Goal: Task Accomplishment & Management: Manage account settings

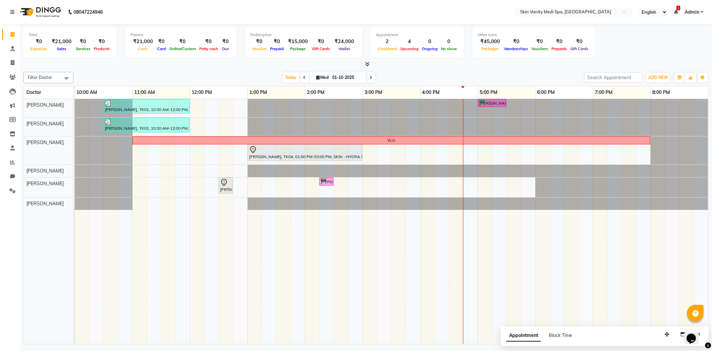
click at [549, 268] on td at bounding box center [542, 221] width 14 height 245
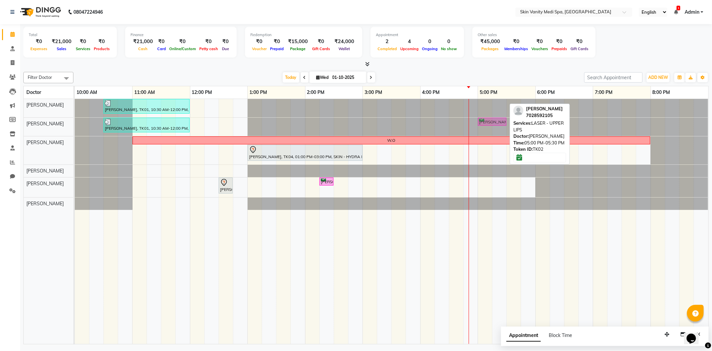
drag, startPoint x: 485, startPoint y: 103, endPoint x: 483, endPoint y: 122, distance: 18.1
click at [483, 122] on tbody "[PERSON_NAME], TK01, 10:30 AM-12:00 PM, SKIN - HYDRA DELUXE TREATMENT [PERSON_N…" at bounding box center [392, 154] width 634 height 111
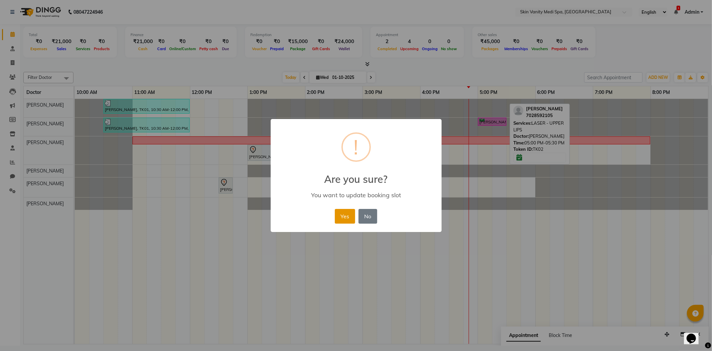
click at [348, 218] on button "Yes" at bounding box center [345, 216] width 20 height 15
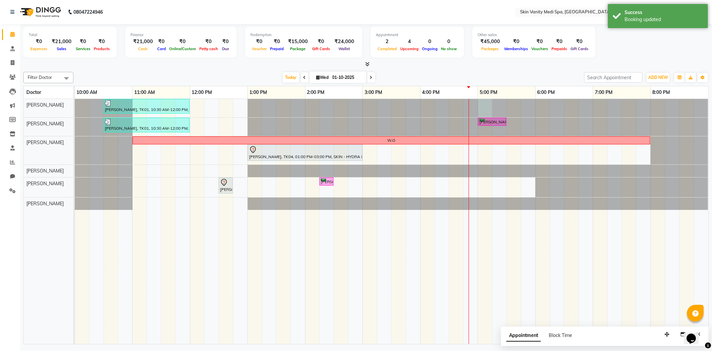
click at [75, 108] on div at bounding box center [75, 108] width 0 height 18
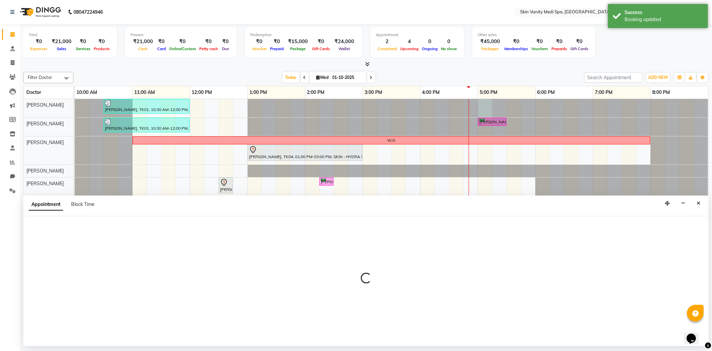
select select "70346"
select select "1020"
select select "tentative"
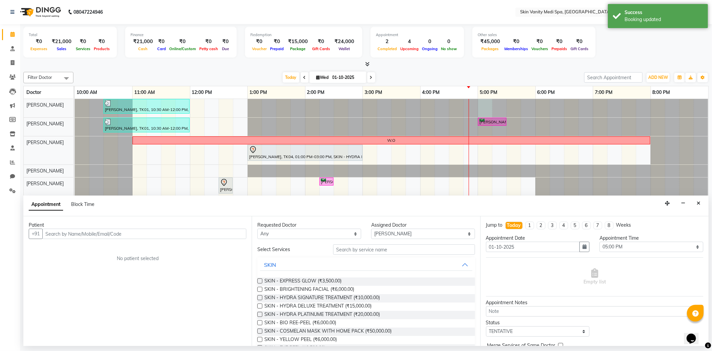
click at [72, 233] on input "text" at bounding box center [144, 233] width 204 height 10
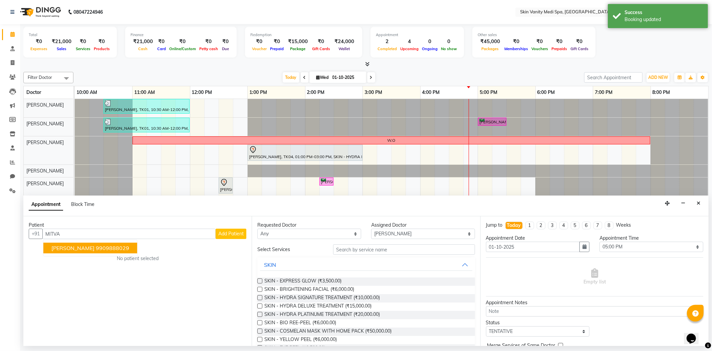
click at [72, 245] on span "[PERSON_NAME]" at bounding box center [72, 247] width 43 height 7
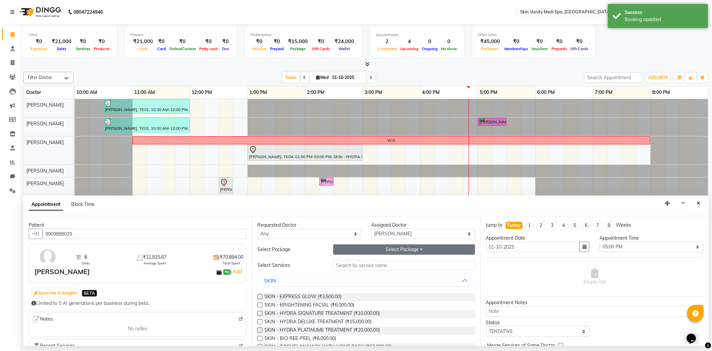
type input "9909888029"
click at [374, 252] on button "Select Package Toggle Dropdown" at bounding box center [404, 249] width 142 height 10
click at [367, 274] on li "SKIN - HYDRA DELUXE TREATMENT (6 SESSIONS)" at bounding box center [402, 273] width 136 height 10
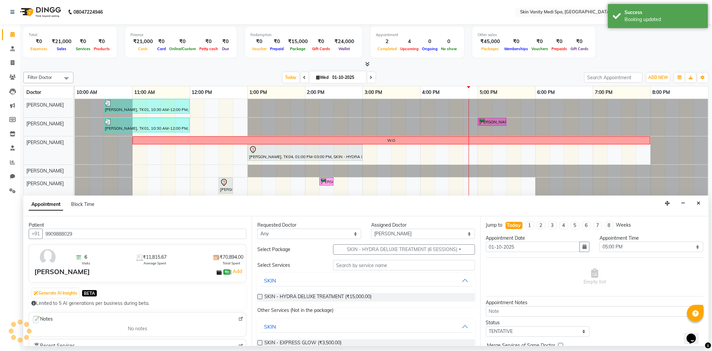
click at [259, 295] on label at bounding box center [259, 296] width 5 height 5
click at [259, 295] on input "checkbox" at bounding box center [259, 297] width 4 height 4
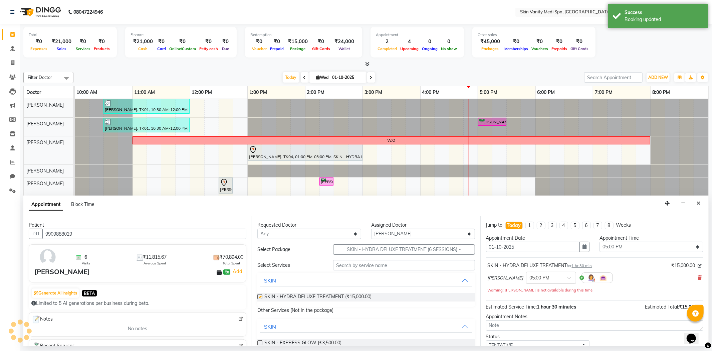
checkbox input "false"
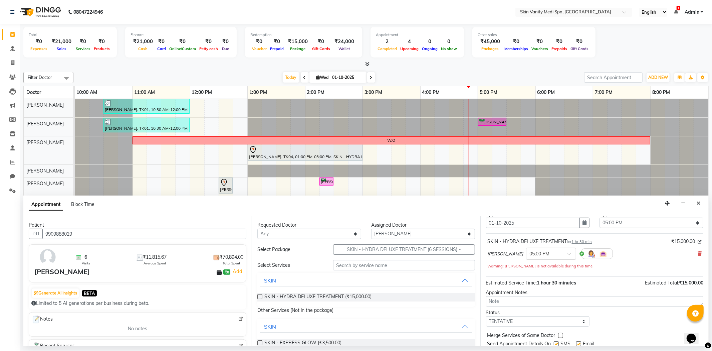
scroll to position [47, 0]
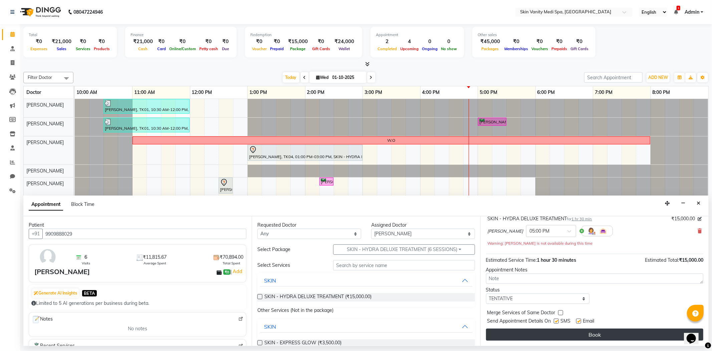
click at [579, 331] on button "Book" at bounding box center [594, 334] width 217 height 12
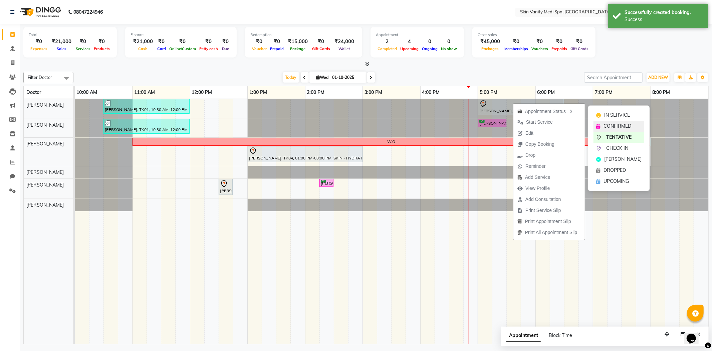
click at [616, 124] on span "CONFIRMED" at bounding box center [618, 126] width 28 height 7
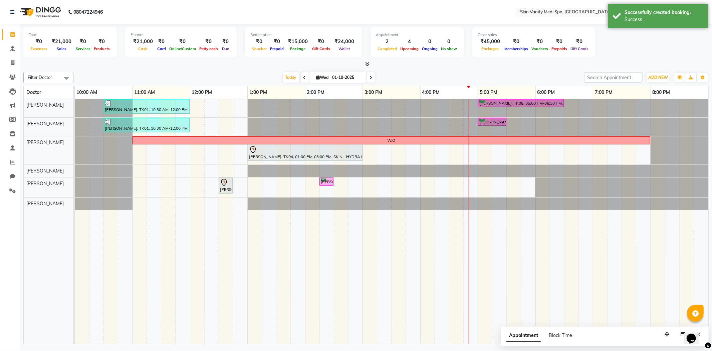
click at [370, 75] on icon at bounding box center [371, 77] width 3 height 4
type input "02-10-2025"
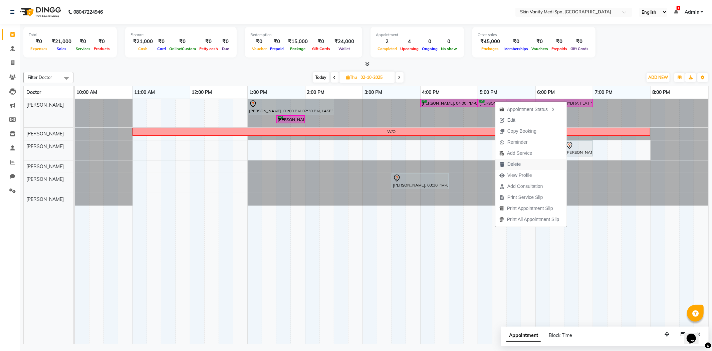
click at [507, 165] on span "Delete" at bounding box center [509, 164] width 29 height 11
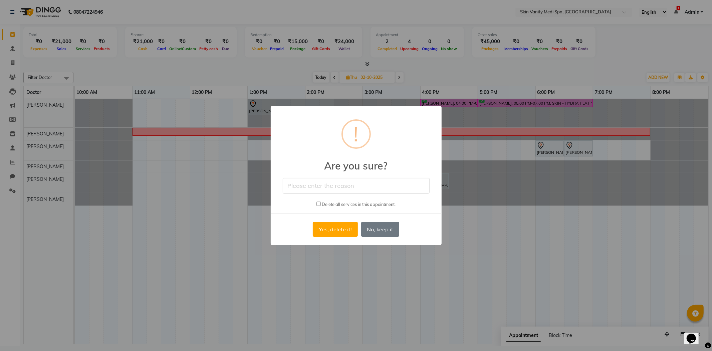
click at [308, 190] on input "text" at bounding box center [356, 186] width 147 height 16
type input "MK"
click at [338, 203] on small "Delete all services in this appointment." at bounding box center [359, 203] width 74 height 5
click at [333, 224] on button "Yes, delete it!" at bounding box center [335, 229] width 45 height 15
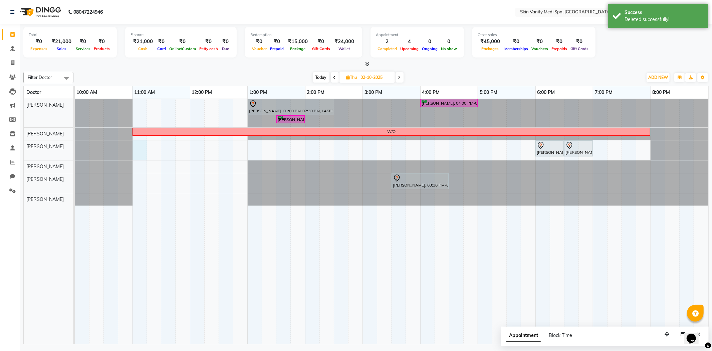
click at [142, 146] on div "PALAK PATEL, 01:00 PM-02:30 PM, LASER - FULL LEGS ( FEMALE ) SALMA MAMON, 04:00…" at bounding box center [392, 221] width 634 height 245
select select "70348"
select select "660"
select select "tentative"
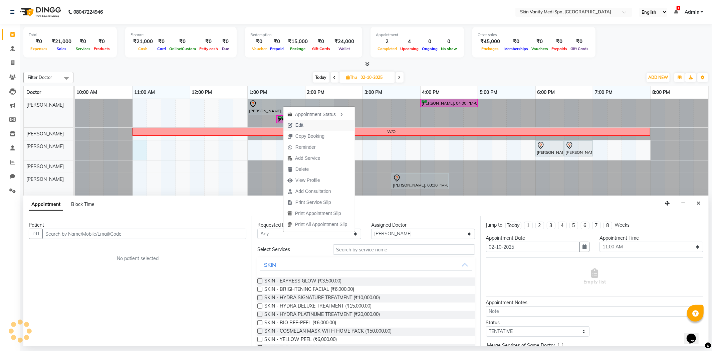
click at [308, 124] on button "Edit" at bounding box center [318, 125] width 71 height 11
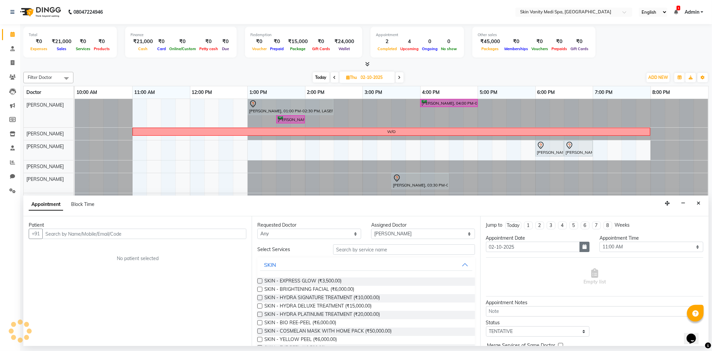
click at [583, 248] on icon "button" at bounding box center [585, 246] width 4 height 5
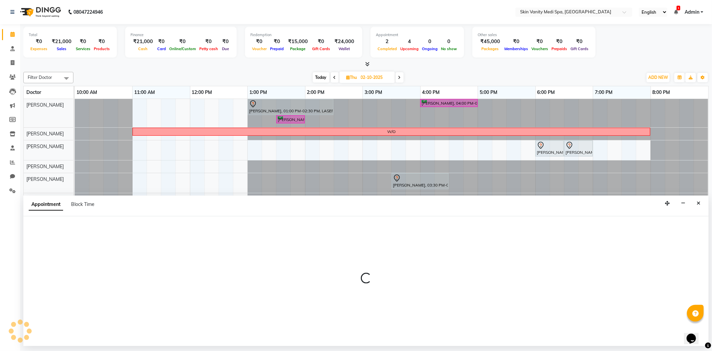
select select "tentative"
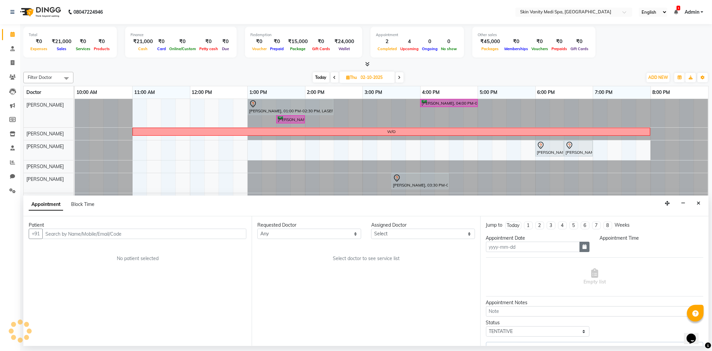
click at [583, 246] on icon "button" at bounding box center [585, 246] width 4 height 5
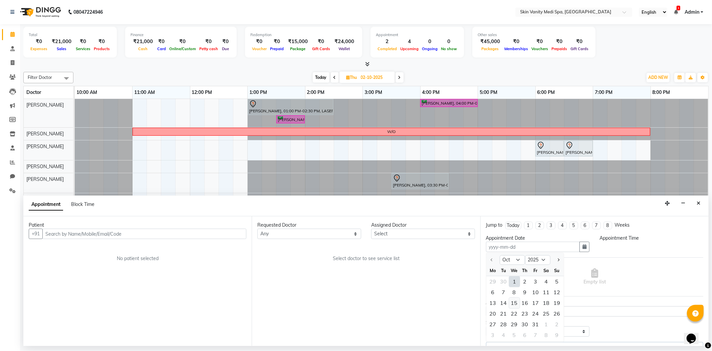
click at [513, 301] on div "15" at bounding box center [514, 302] width 11 height 11
type input "15-10-2025"
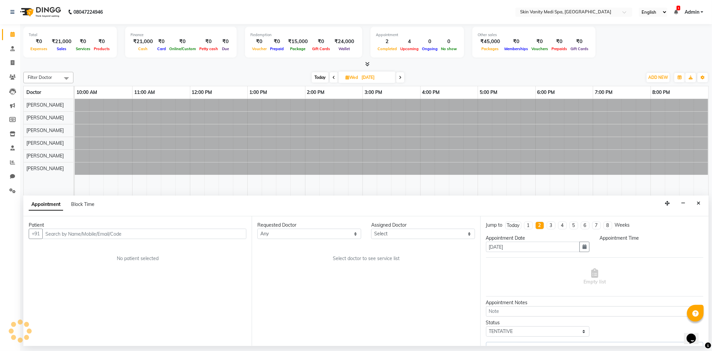
select select "660"
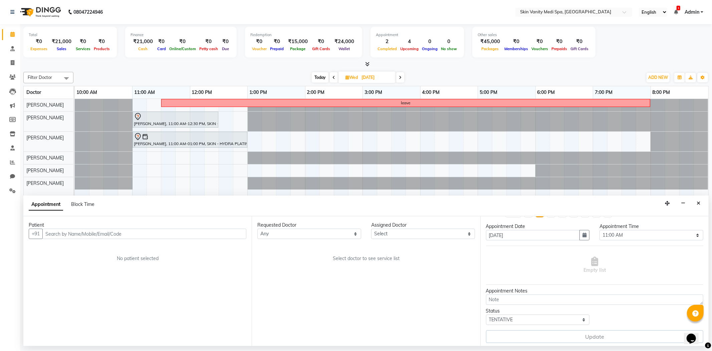
scroll to position [14, 0]
click at [699, 204] on icon "Close" at bounding box center [699, 203] width 4 height 5
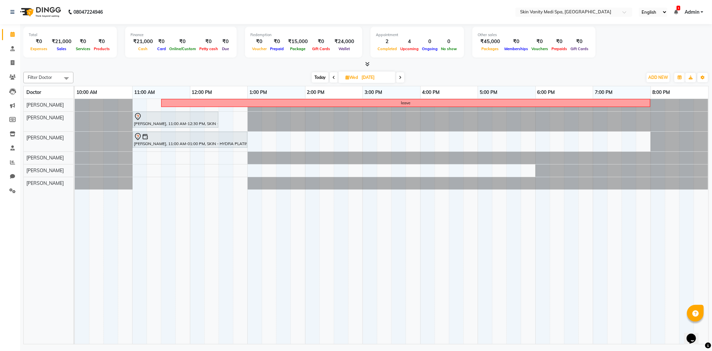
click at [323, 77] on span "Today" at bounding box center [320, 77] width 17 height 10
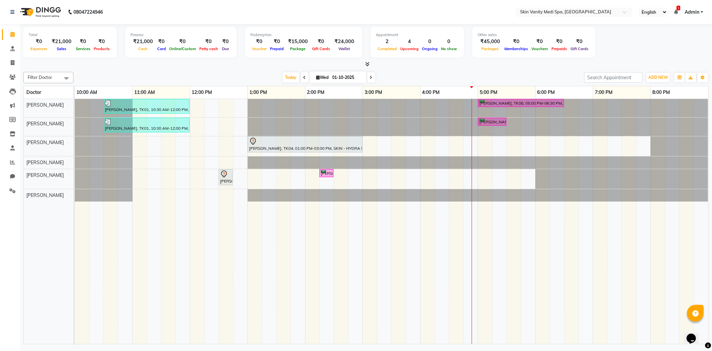
click at [370, 75] on icon at bounding box center [371, 77] width 3 height 4
type input "02-10-2025"
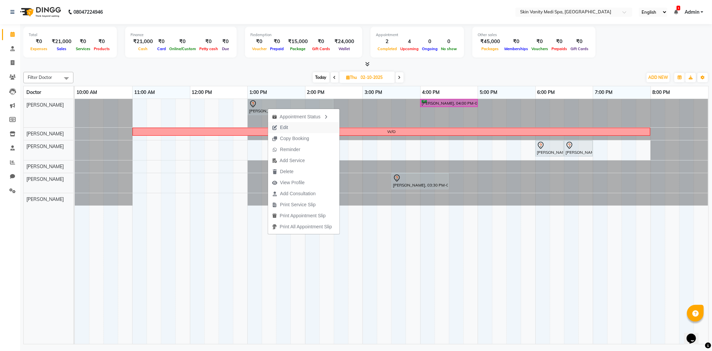
click at [288, 126] on span "Edit" at bounding box center [280, 127] width 24 height 11
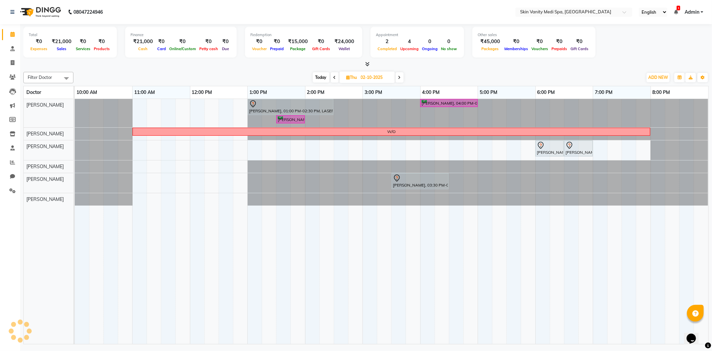
select select "tentative"
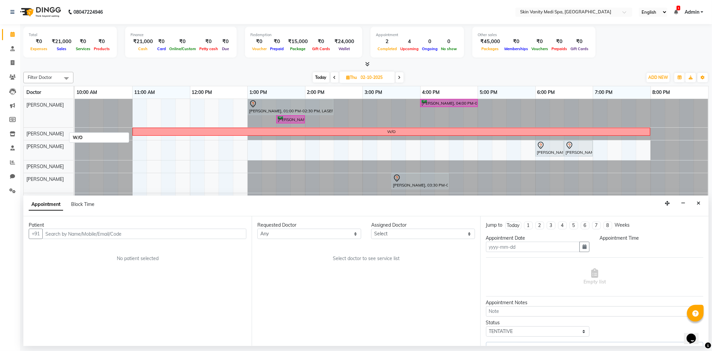
type input "02-10-2025"
select select "780"
select select "70346"
select select "3954"
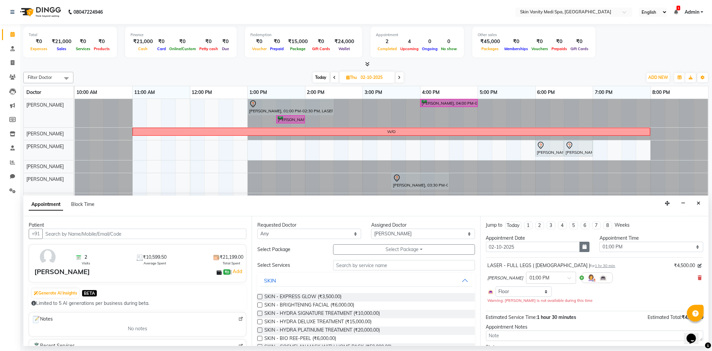
click at [583, 250] on button "button" at bounding box center [585, 246] width 10 height 10
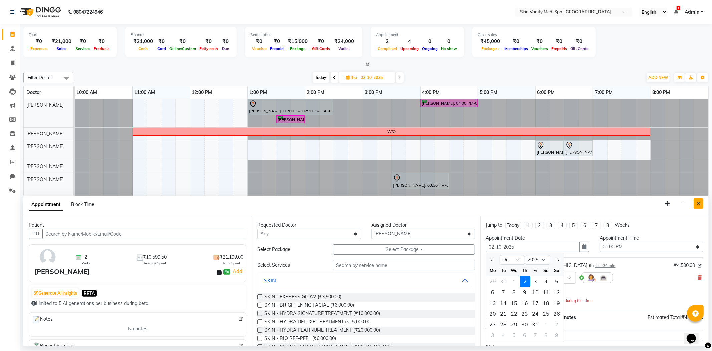
click at [697, 201] on icon "Close" at bounding box center [699, 203] width 4 height 5
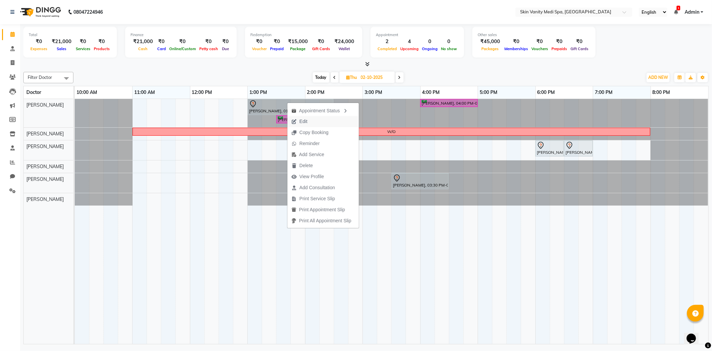
click at [296, 123] on icon "button" at bounding box center [293, 121] width 5 height 5
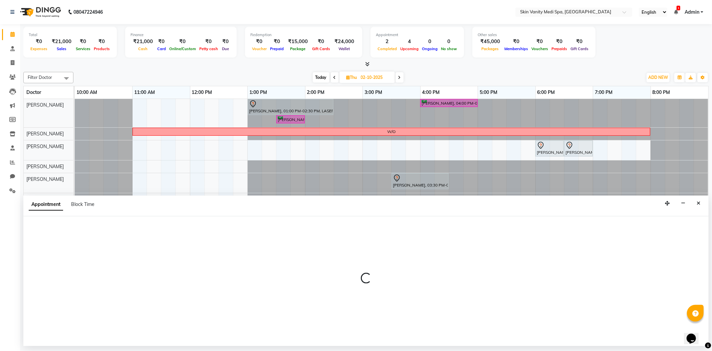
select select "tentative"
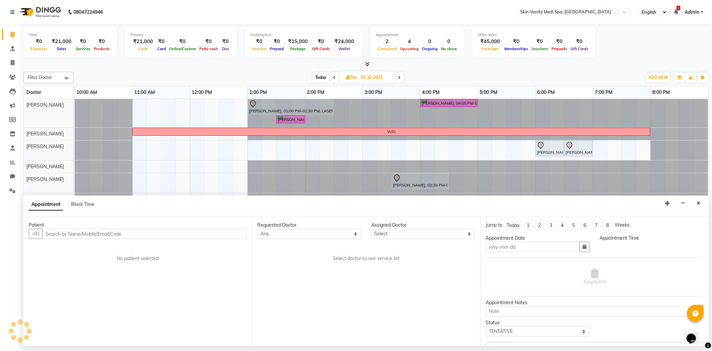
type input "02-10-2025"
select select "70346"
select select "780"
select select "3954"
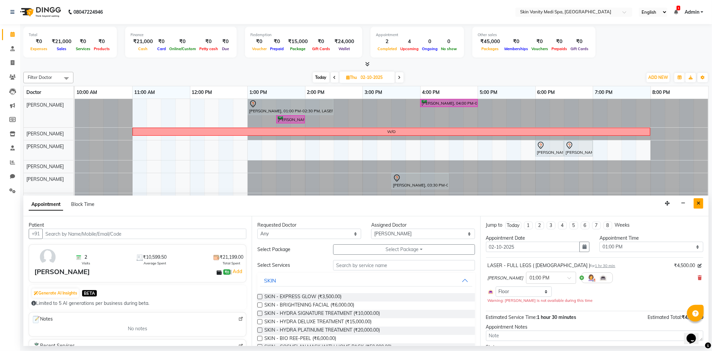
click at [698, 201] on icon "Close" at bounding box center [699, 203] width 4 height 5
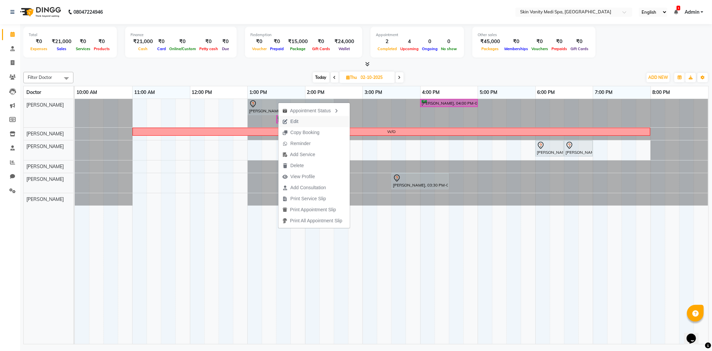
click at [296, 120] on span "Edit" at bounding box center [294, 121] width 8 height 7
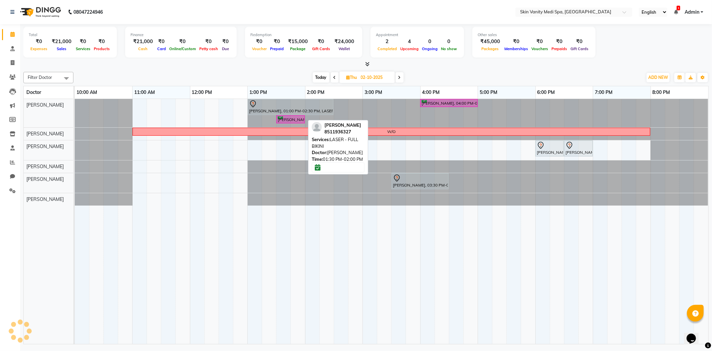
select select "780"
select select "tentative"
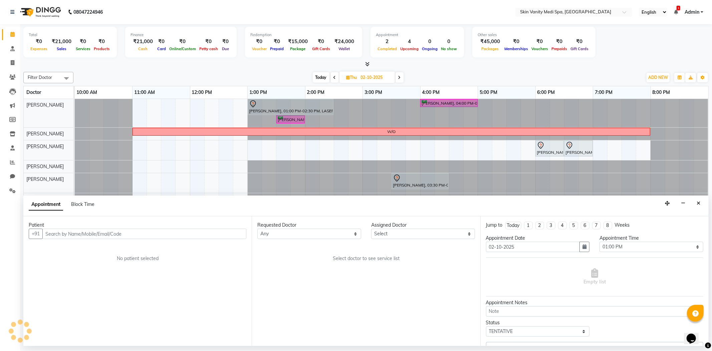
select select "70346"
select select "3954"
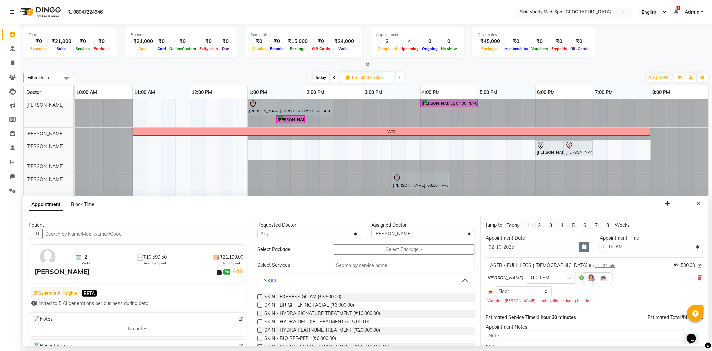
click at [583, 246] on icon "button" at bounding box center [585, 246] width 4 height 5
click at [512, 299] on div "15" at bounding box center [514, 302] width 11 height 11
type input "15-10-2025"
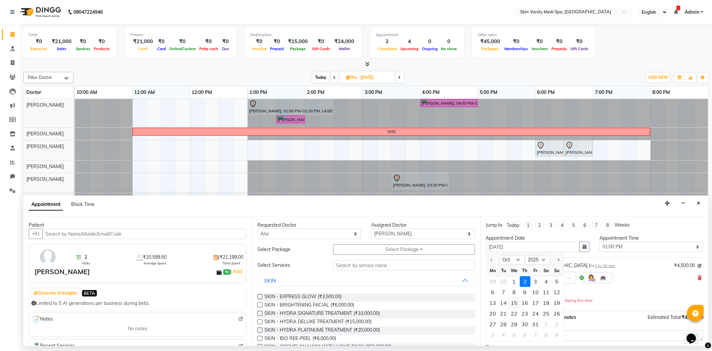
select select "780"
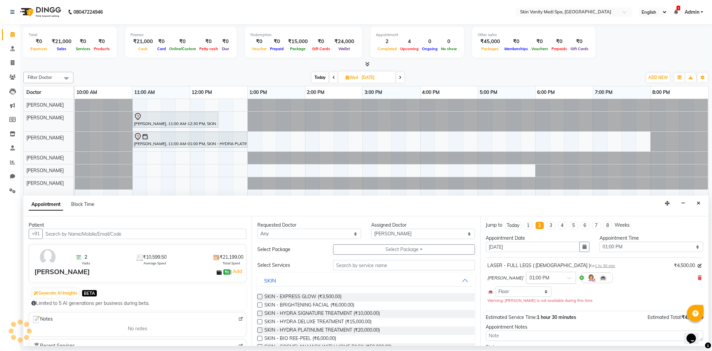
scroll to position [38, 0]
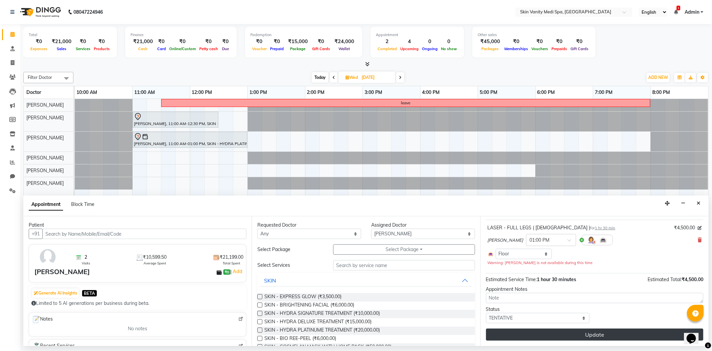
click at [550, 331] on button "Update" at bounding box center [594, 334] width 217 height 12
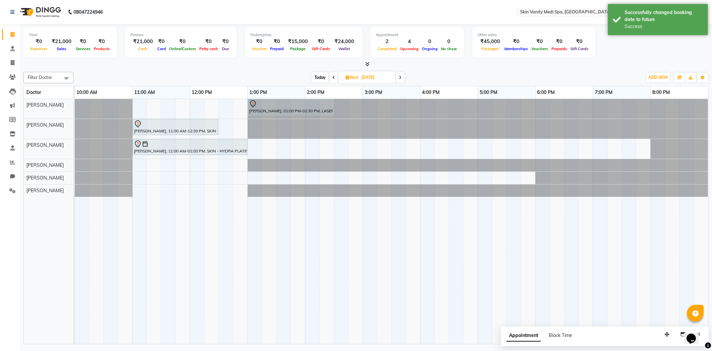
click at [316, 77] on span "Today" at bounding box center [320, 77] width 17 height 10
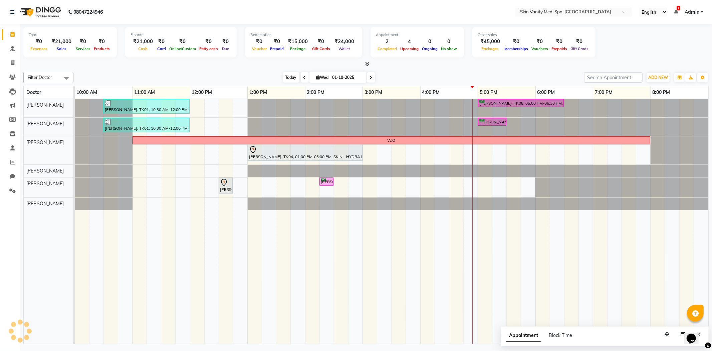
click at [283, 77] on span "Today" at bounding box center [291, 77] width 17 height 10
click at [373, 79] on span at bounding box center [371, 77] width 8 height 10
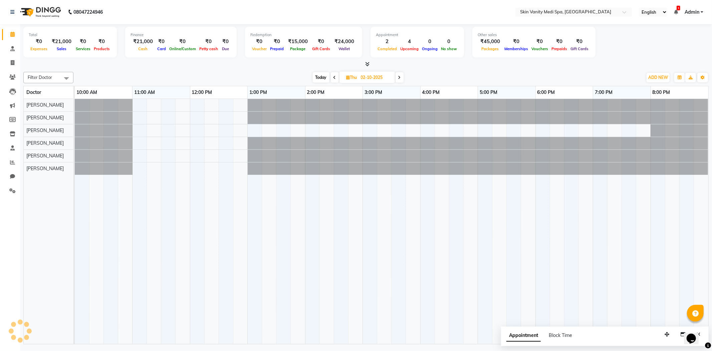
click at [321, 75] on span "Today" at bounding box center [321, 77] width 17 height 10
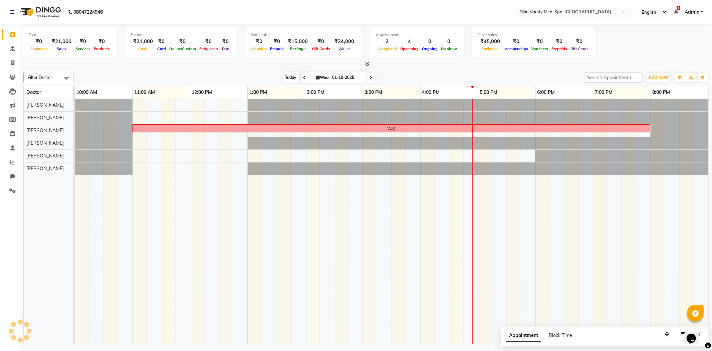
click at [283, 77] on span "Today" at bounding box center [291, 77] width 17 height 10
click at [296, 76] on div "Today Wed 01-10-2025" at bounding box center [329, 77] width 94 height 10
click at [288, 75] on span "Today" at bounding box center [291, 77] width 17 height 10
click at [272, 72] on div "Filter Doctor Select All ASMA KHAN DR LIBA DIXIT EMAA MACWAN PRANSHU TRIVEDI RI…" at bounding box center [365, 77] width 685 height 11
click at [302, 74] on span at bounding box center [305, 77] width 8 height 10
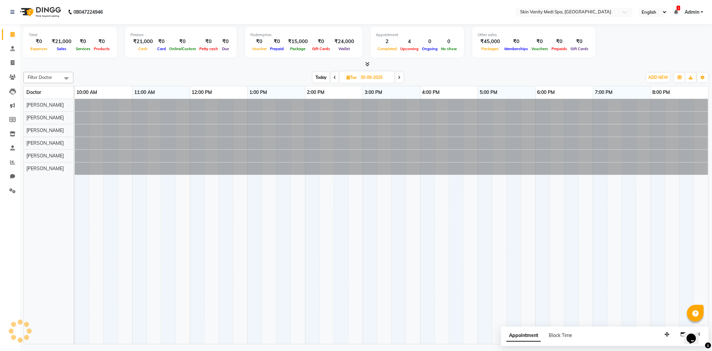
click at [319, 74] on span "Today" at bounding box center [321, 77] width 17 height 10
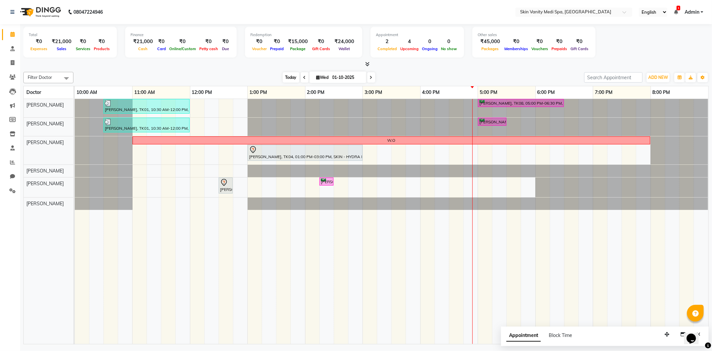
click at [290, 77] on span "Today" at bounding box center [291, 77] width 17 height 10
click at [272, 74] on div "Today Wed 01-10-2025" at bounding box center [329, 77] width 504 height 10
click at [303, 78] on icon at bounding box center [304, 77] width 3 height 4
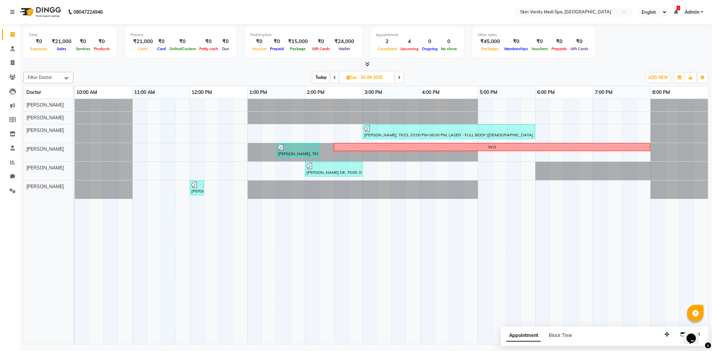
click at [319, 77] on span "Today" at bounding box center [321, 77] width 17 height 10
type input "01-10-2025"
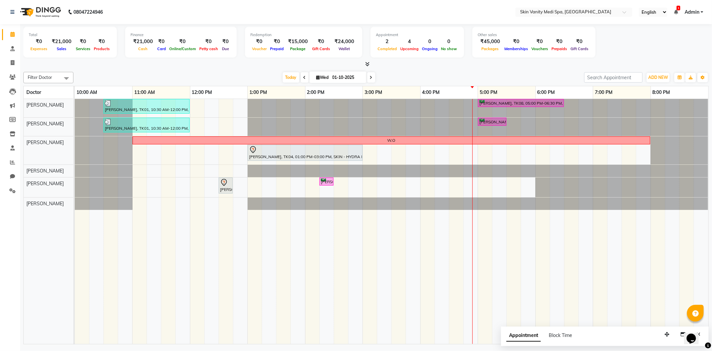
click at [272, 75] on div "Today Wed 01-10-2025" at bounding box center [329, 77] width 504 height 10
click at [267, 72] on div "Today Wed 01-10-2025" at bounding box center [329, 77] width 504 height 10
click at [9, 77] on icon at bounding box center [12, 76] width 6 height 5
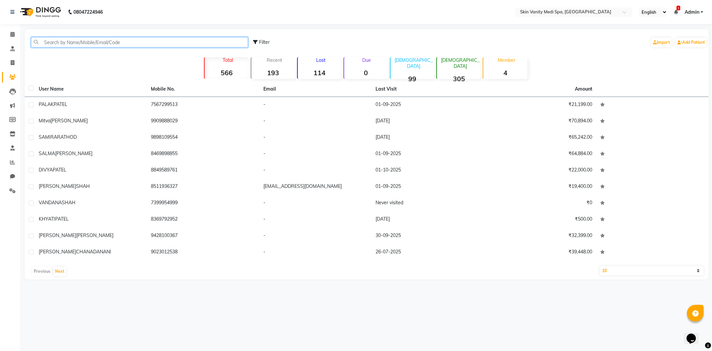
click at [68, 40] on input "text" at bounding box center [139, 42] width 217 height 10
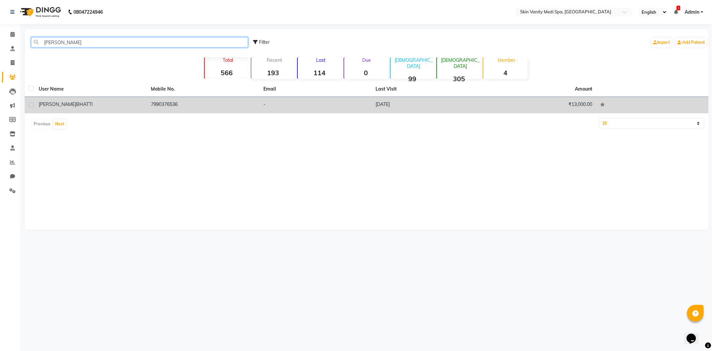
type input "HARMISHA"
click at [231, 100] on td "7990376536" at bounding box center [203, 105] width 113 height 16
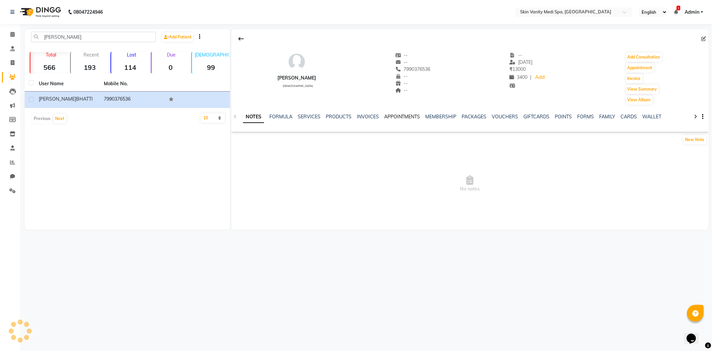
click at [395, 117] on link "APPOINTMENTS" at bounding box center [402, 117] width 36 height 6
click at [278, 114] on link "SERVICES" at bounding box center [281, 117] width 23 height 6
click at [395, 115] on link "APPOINTMENTS" at bounding box center [396, 117] width 36 height 6
click at [278, 116] on link "SERVICES" at bounding box center [281, 117] width 23 height 6
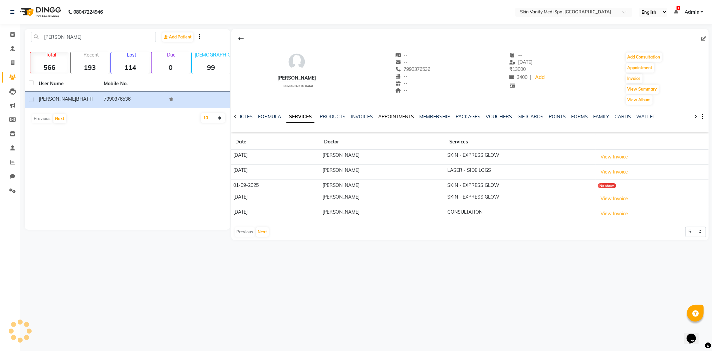
click at [389, 116] on link "APPOINTMENTS" at bounding box center [396, 117] width 36 height 6
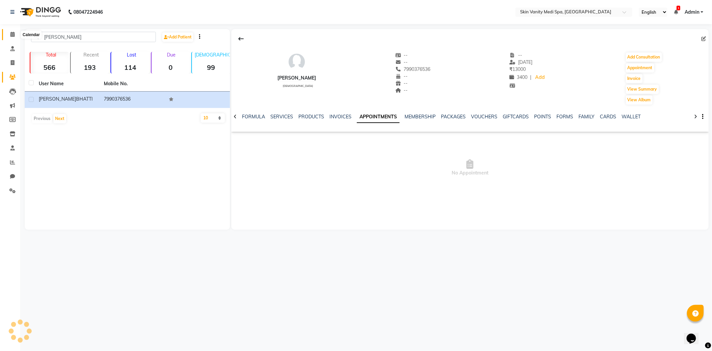
click at [14, 32] on span at bounding box center [13, 35] width 12 height 8
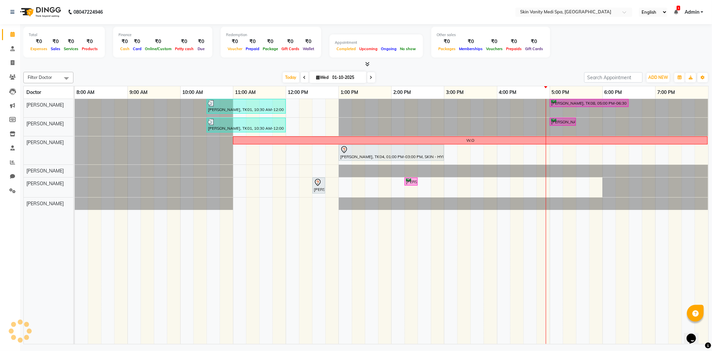
click at [338, 77] on input "01-10-2025" at bounding box center [346, 77] width 33 height 10
select select "10"
select select "2025"
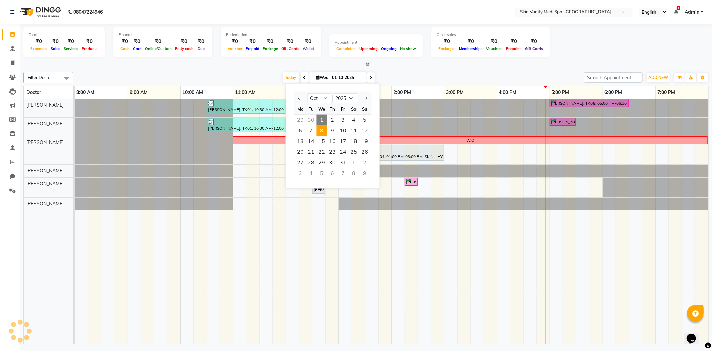
click at [322, 128] on span "8" at bounding box center [322, 130] width 11 height 11
type input "08-10-2025"
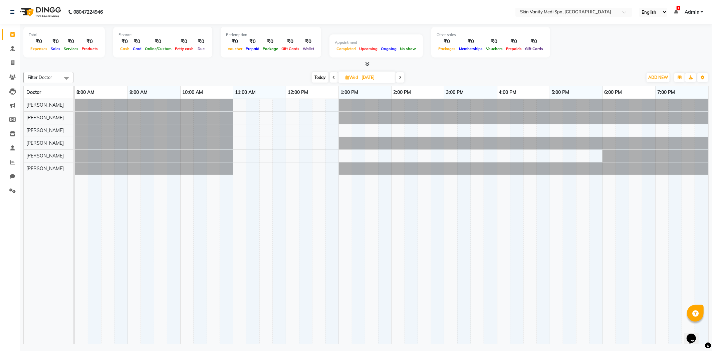
click at [75, 104] on div at bounding box center [75, 105] width 0 height 12
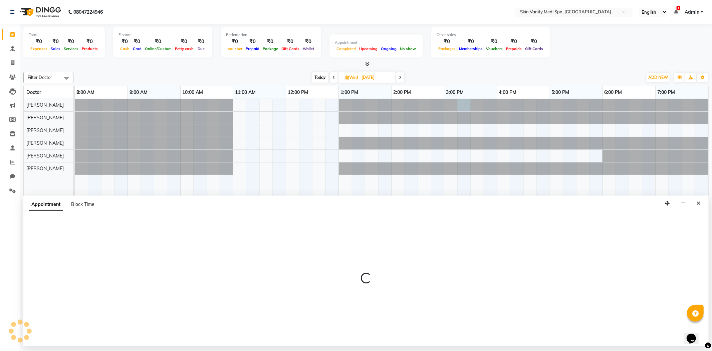
select select "70346"
select select "tentative"
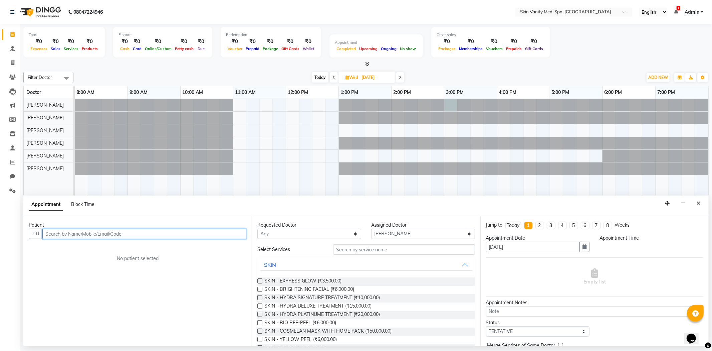
click at [75, 103] on div at bounding box center [75, 105] width 0 height 12
click at [57, 234] on input "text" at bounding box center [144, 233] width 204 height 10
click at [112, 245] on ngb-highlight "7990376536" at bounding box center [112, 247] width 33 height 7
type input "7990376536"
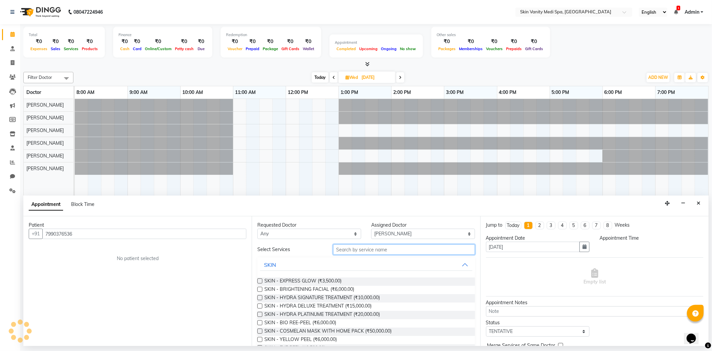
click at [359, 249] on input "text" at bounding box center [404, 249] width 142 height 10
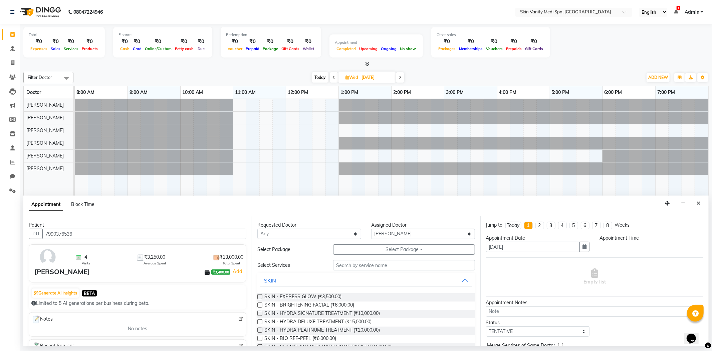
click at [359, 249] on button "Select Package Toggle Dropdown" at bounding box center [404, 249] width 142 height 10
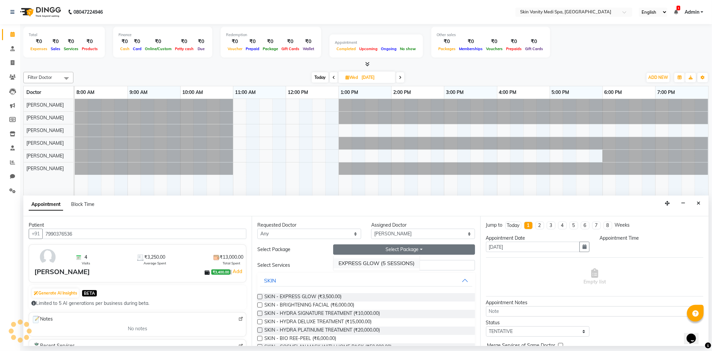
click at [362, 261] on li "EXPRESS GLOW (5 SESSIONS)" at bounding box center [377, 263] width 86 height 10
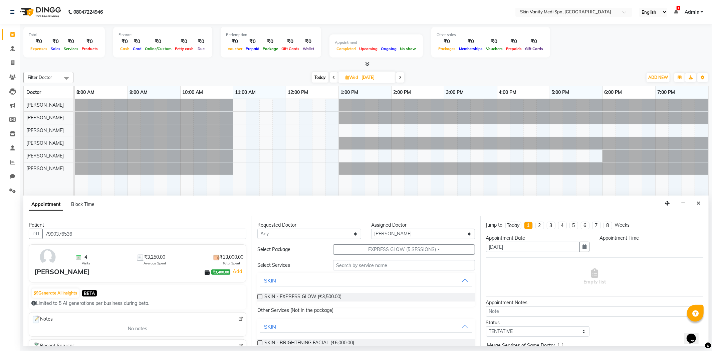
click at [261, 295] on label at bounding box center [259, 296] width 5 height 5
click at [261, 295] on input "checkbox" at bounding box center [259, 297] width 4 height 4
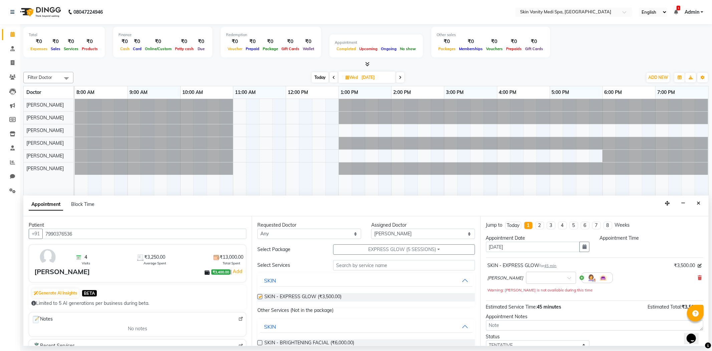
checkbox input "false"
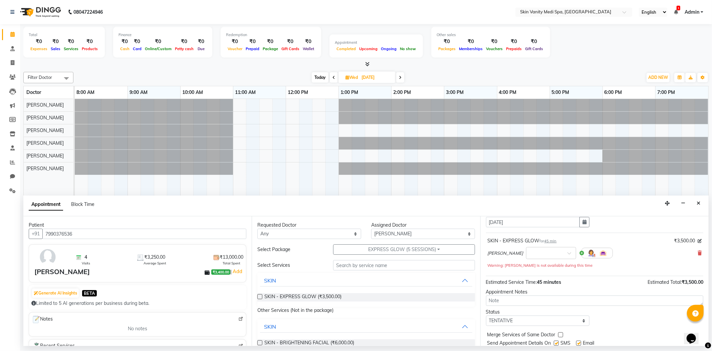
scroll to position [47, 0]
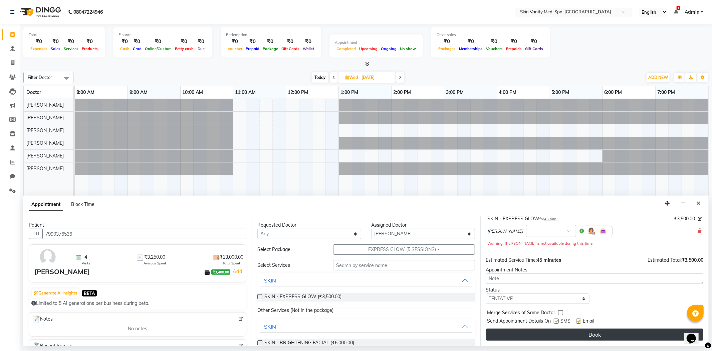
click at [548, 332] on button "Book" at bounding box center [594, 334] width 217 height 12
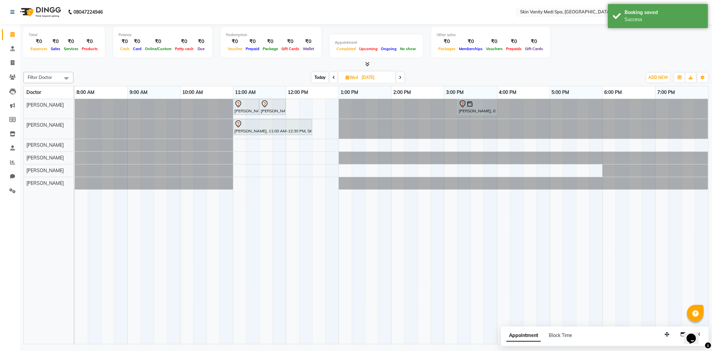
click at [318, 74] on span "Today" at bounding box center [320, 77] width 17 height 10
type input "01-10-2025"
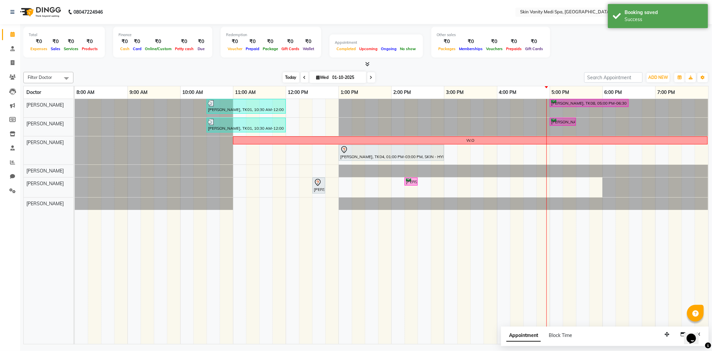
click at [287, 77] on span "Today" at bounding box center [291, 77] width 17 height 10
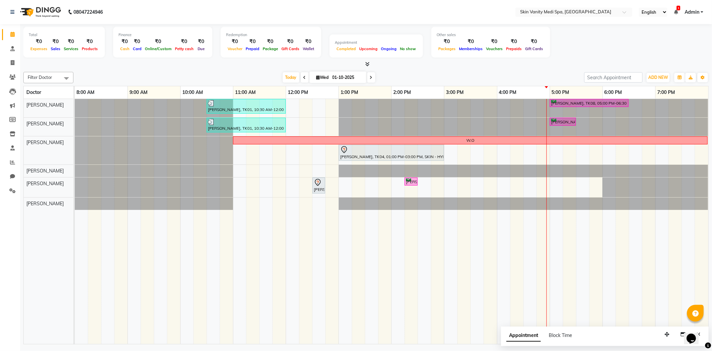
click at [338, 74] on input "01-10-2025" at bounding box center [346, 77] width 33 height 10
select select "10"
select select "2025"
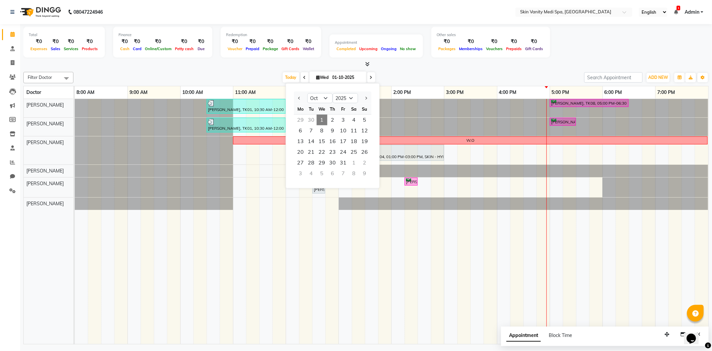
click at [268, 72] on div "Today Wed 01-10-2025 Jan Feb Mar Apr May Jun Jul Aug Sep Oct Nov Dec 2015 2016 …" at bounding box center [329, 77] width 504 height 10
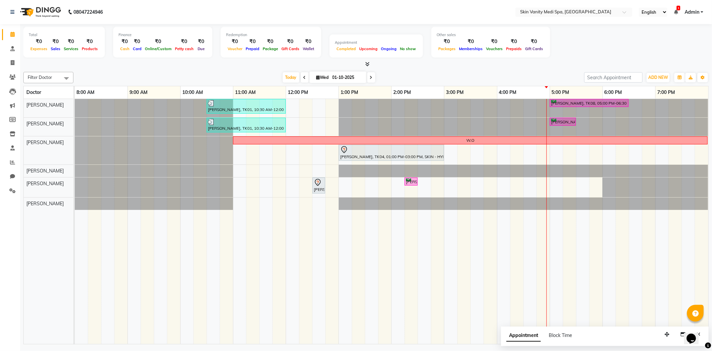
click at [271, 75] on div "Today Wed 01-10-2025" at bounding box center [329, 77] width 504 height 10
click at [286, 75] on span "Today" at bounding box center [291, 77] width 17 height 10
click at [371, 75] on icon at bounding box center [371, 77] width 3 height 4
type input "02-10-2025"
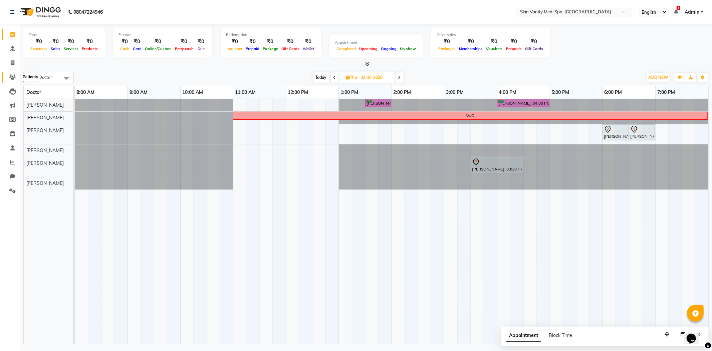
click at [15, 77] on span at bounding box center [13, 77] width 12 height 8
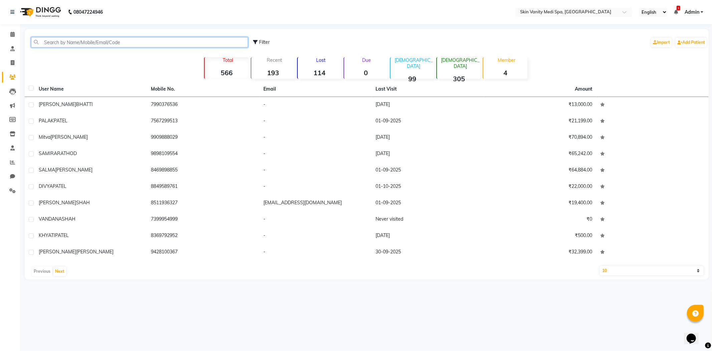
click at [156, 37] on input "text" at bounding box center [139, 42] width 217 height 10
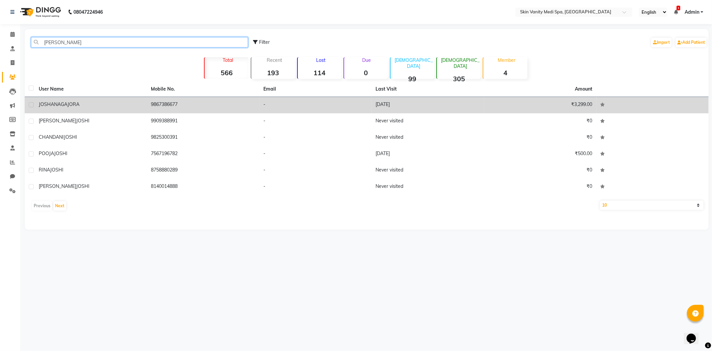
type input "JOSH"
click at [138, 101] on div "JOSHANA GAJORA" at bounding box center [91, 104] width 104 height 7
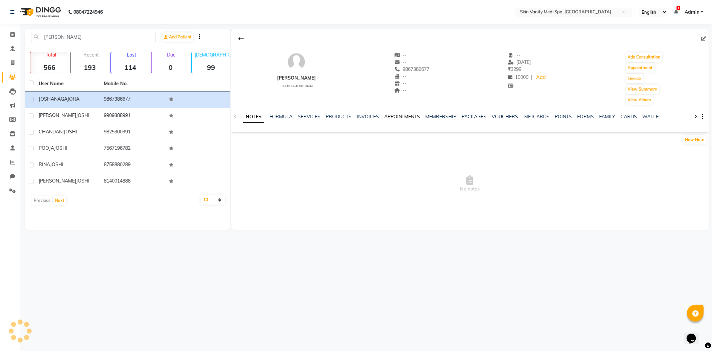
click at [392, 115] on link "APPOINTMENTS" at bounding box center [402, 117] width 36 height 6
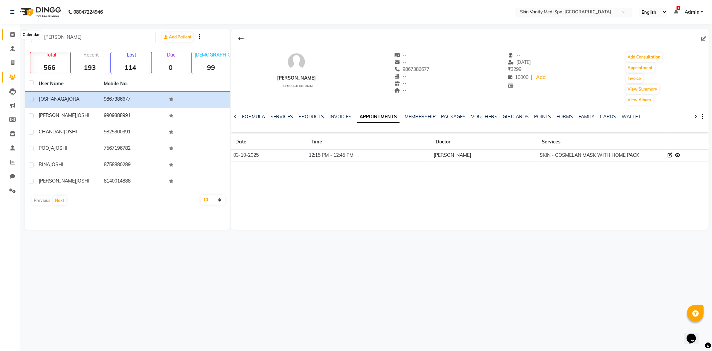
click at [13, 33] on icon at bounding box center [12, 34] width 4 height 5
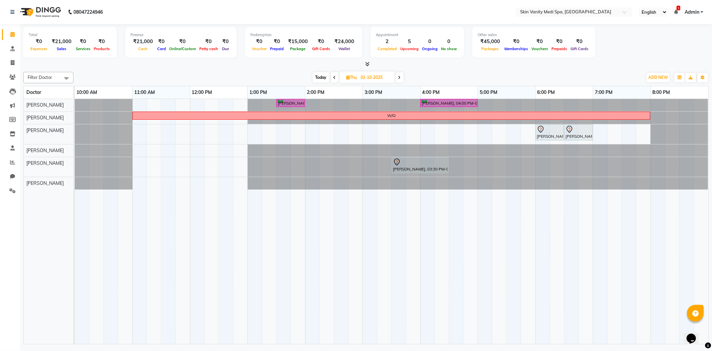
click at [403, 77] on span at bounding box center [400, 77] width 8 height 10
type input "03-10-2025"
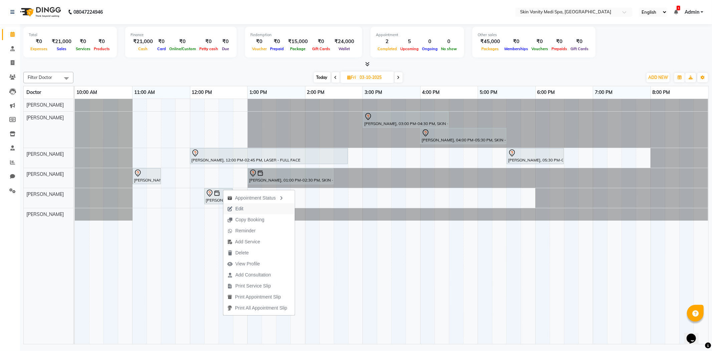
click at [238, 205] on span "Edit" at bounding box center [239, 208] width 8 height 7
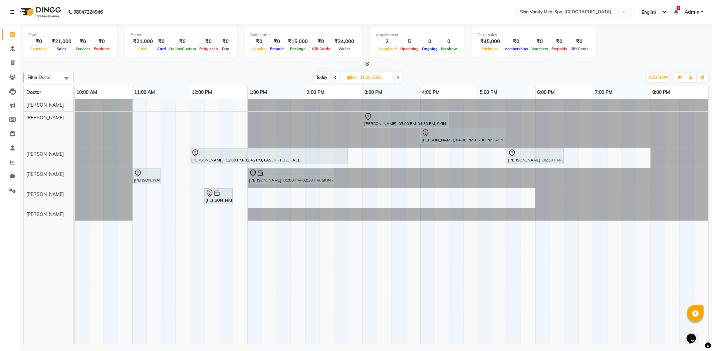
select select "tentative"
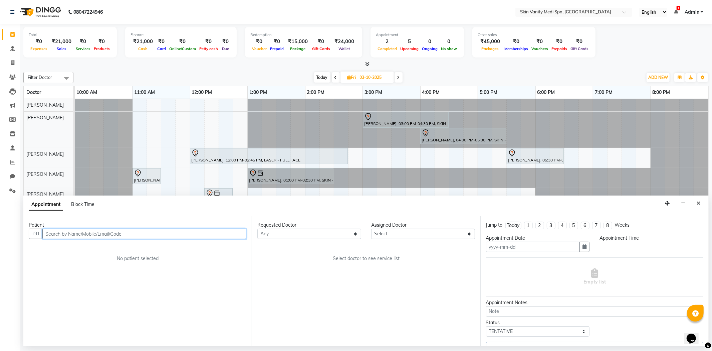
type input "03-10-2025"
select select "735"
select select "70351"
select select "3954"
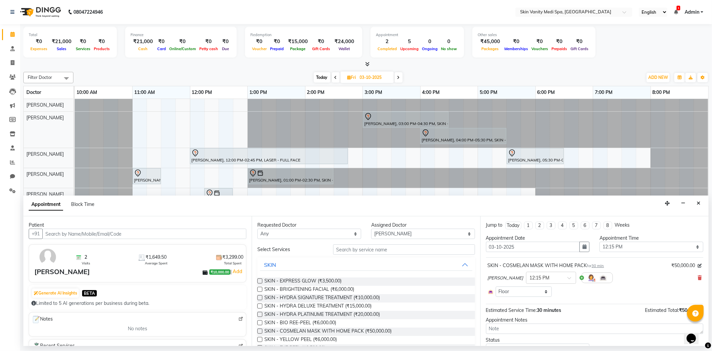
click at [588, 248] on div "Appointment Date 03-10-2025" at bounding box center [538, 245] width 114 height 23
click at [585, 248] on button "button" at bounding box center [585, 246] width 10 height 10
click at [529, 279] on div "2" at bounding box center [525, 281] width 11 height 11
type input "02-10-2025"
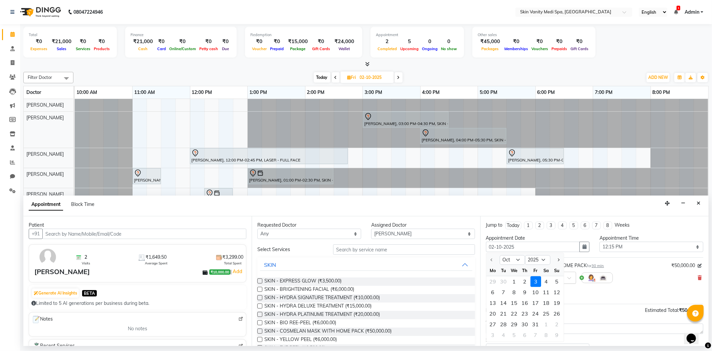
select select "735"
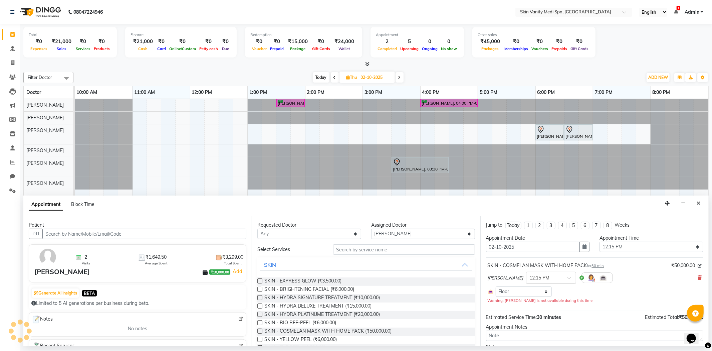
scroll to position [31, 0]
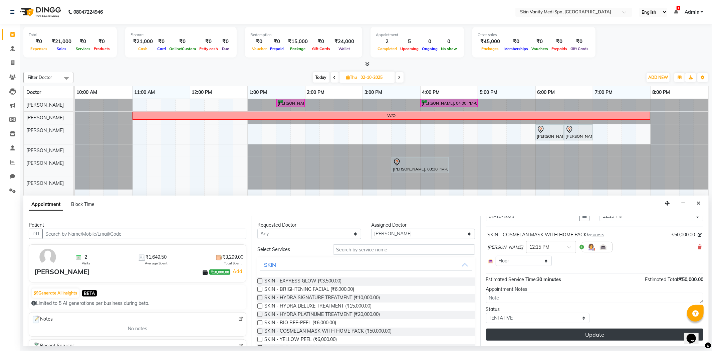
click at [543, 339] on button "Update" at bounding box center [594, 334] width 217 height 12
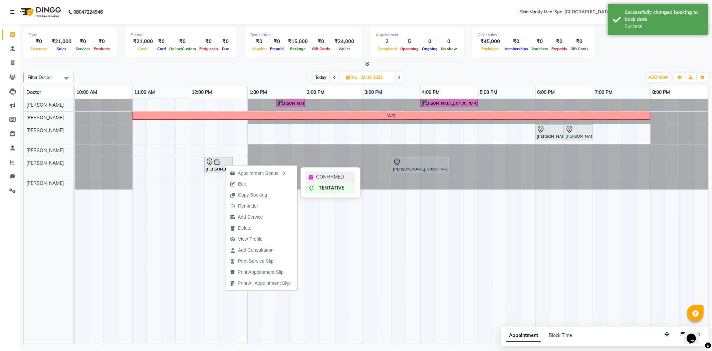
click at [330, 177] on span "CONFIRMED" at bounding box center [330, 176] width 28 height 7
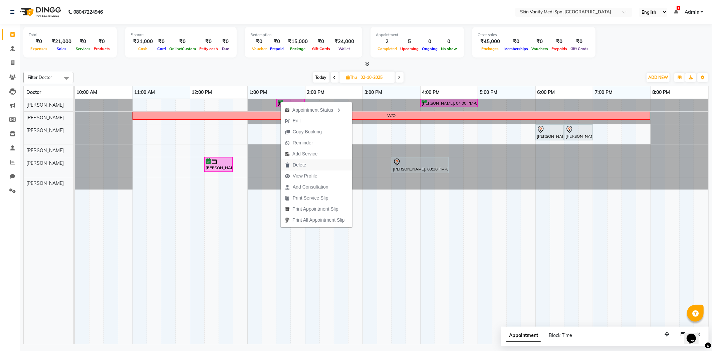
click at [308, 165] on span "Delete" at bounding box center [295, 164] width 29 height 11
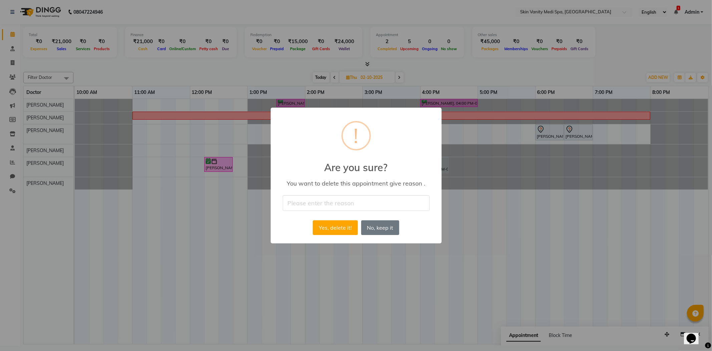
click at [315, 193] on div "× ! Are you sure? You want to delete this appointment give reason . Yes, delete…" at bounding box center [356, 175] width 171 height 136
click at [325, 205] on input "text" at bounding box center [356, 203] width 147 height 16
type input "MK"
click at [330, 228] on button "Yes, delete it!" at bounding box center [335, 227] width 45 height 15
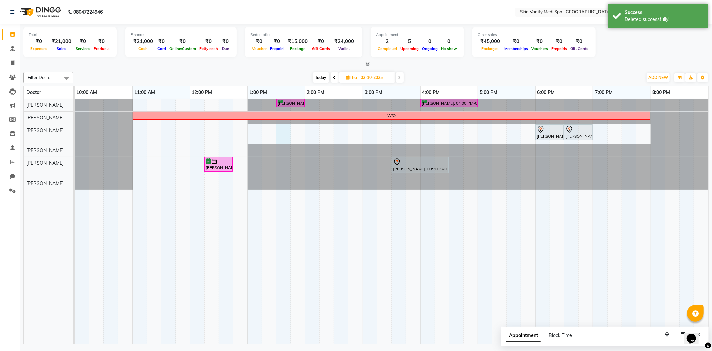
click at [283, 131] on div "RAJVEE SHAH, 01:30 PM-02:00 PM, LASER - FULL BIKINI SALMA MAMON, 04:00 PM-05:00…" at bounding box center [392, 221] width 634 height 245
select select "70348"
select select "810"
select select "tentative"
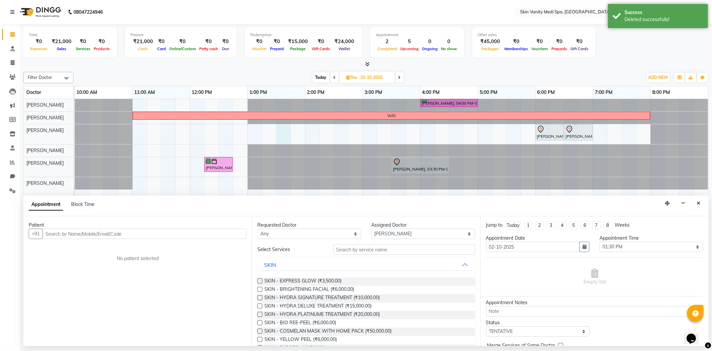
click at [78, 234] on input "text" at bounding box center [144, 233] width 204 height 10
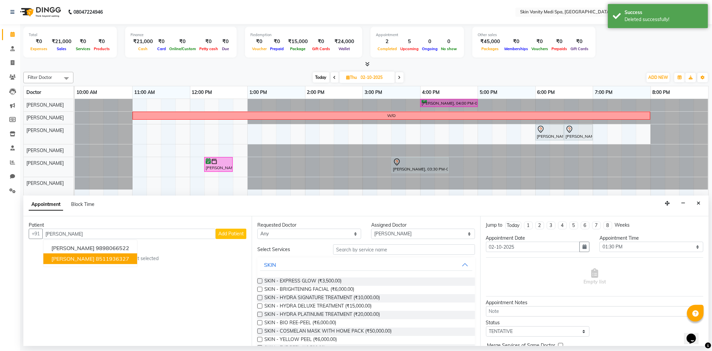
click at [50, 258] on button "RAJVEE SHAH 8511936327" at bounding box center [90, 258] width 94 height 11
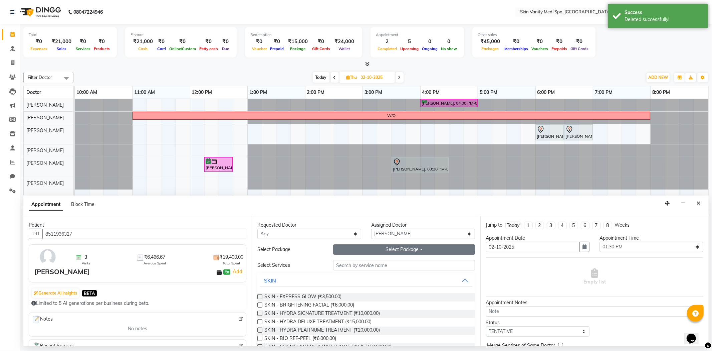
type input "8511936327"
click at [344, 251] on button "Select Package Toggle Dropdown" at bounding box center [404, 249] width 142 height 10
click at [347, 261] on li "LASER - FULL BIKINI (2 SESSIONS)" at bounding box center [382, 263] width 96 height 10
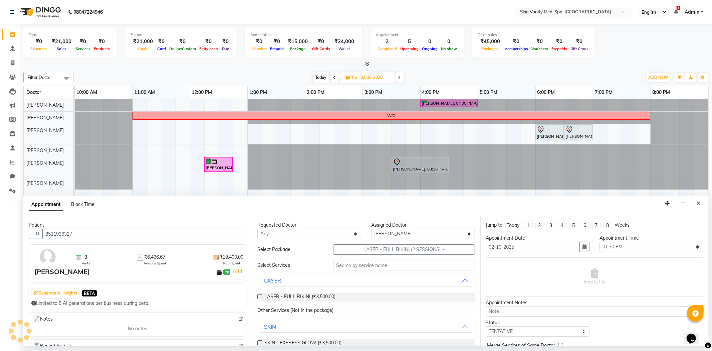
click at [261, 296] on label at bounding box center [259, 296] width 5 height 5
click at [261, 296] on input "checkbox" at bounding box center [259, 297] width 4 height 4
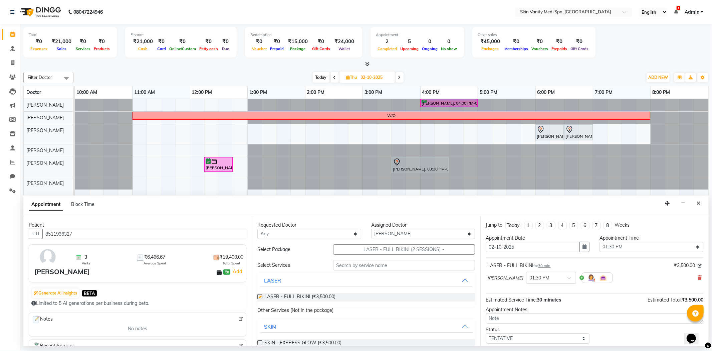
checkbox input "false"
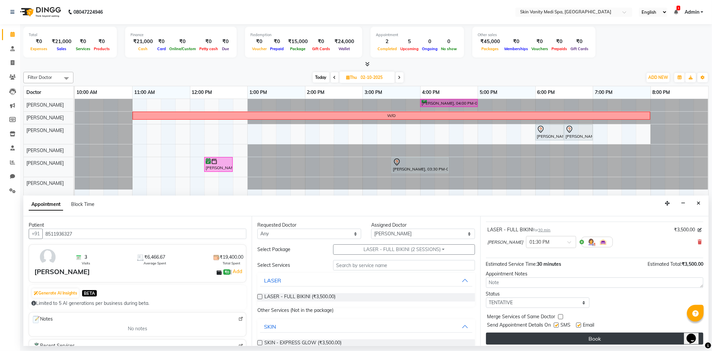
scroll to position [37, 0]
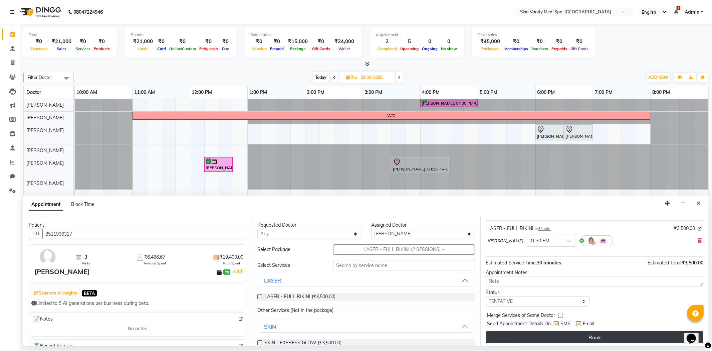
click at [534, 336] on button "Book" at bounding box center [594, 337] width 217 height 12
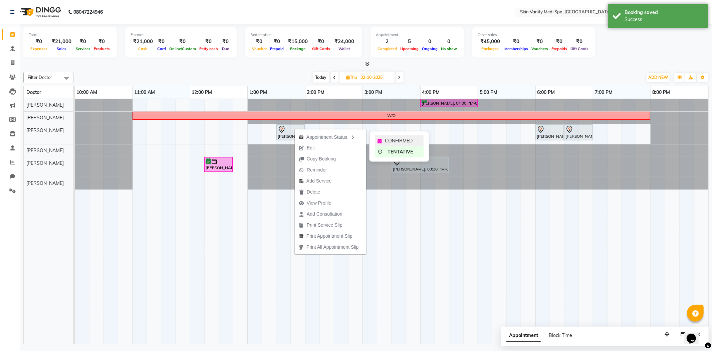
click at [395, 138] on span "CONFIRMED" at bounding box center [399, 140] width 28 height 7
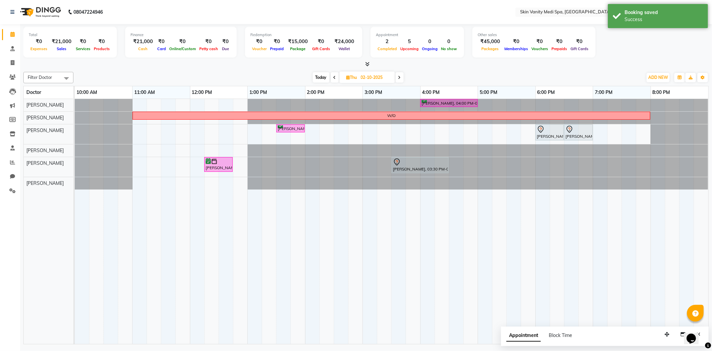
click at [316, 75] on span "Today" at bounding box center [321, 77] width 17 height 10
type input "01-10-2025"
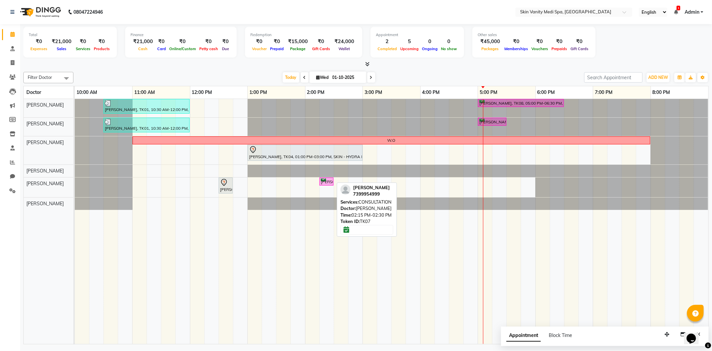
click at [325, 182] on div "[PERSON_NAME], TK07, 02:15 PM-02:30 PM, CONSULTATION" at bounding box center [326, 181] width 13 height 6
select select "6"
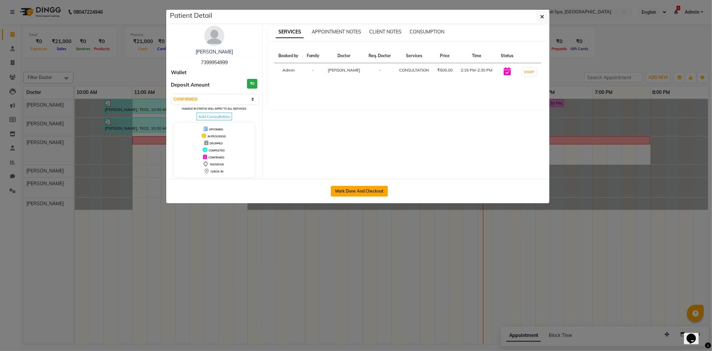
click at [341, 189] on button "Mark Done And Checkout" at bounding box center [359, 191] width 57 height 11
select select "service"
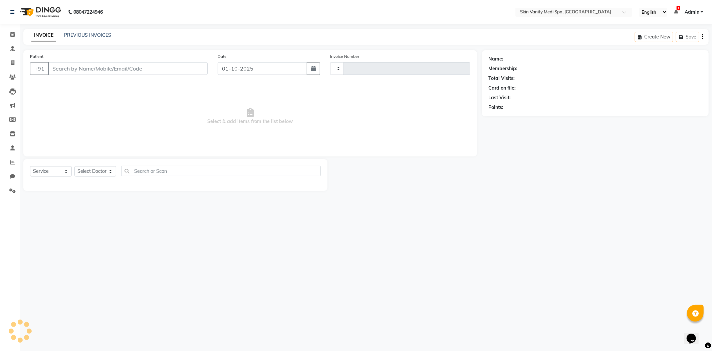
type input "0843"
select select "7826"
type input "7399954999"
select select "70351"
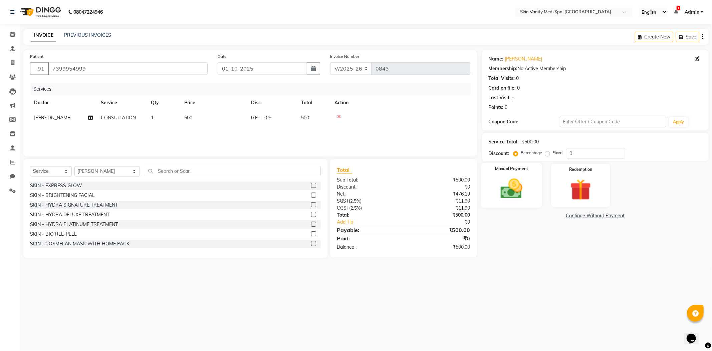
click at [516, 180] on img at bounding box center [512, 188] width 36 height 25
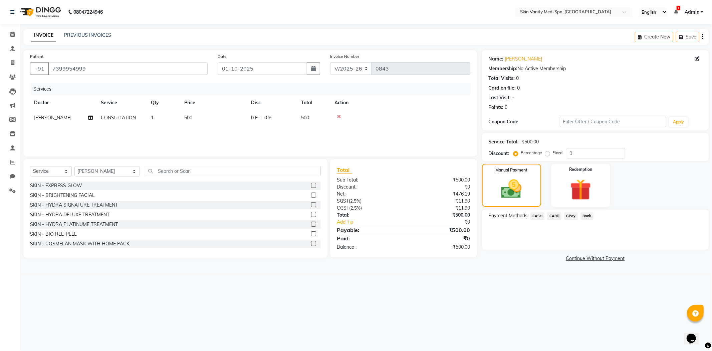
click at [540, 214] on span "CASH" at bounding box center [537, 216] width 14 height 8
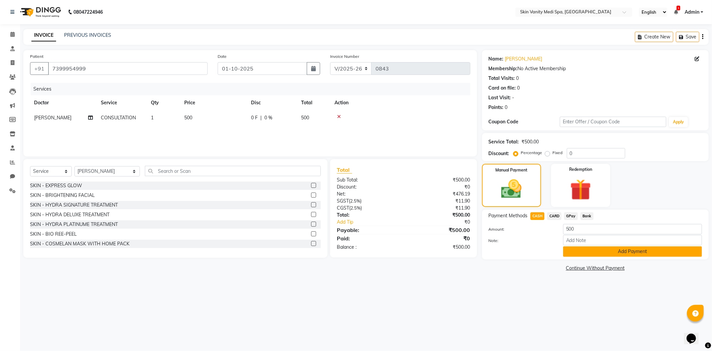
click at [586, 248] on button "Add Payment" at bounding box center [632, 251] width 139 height 10
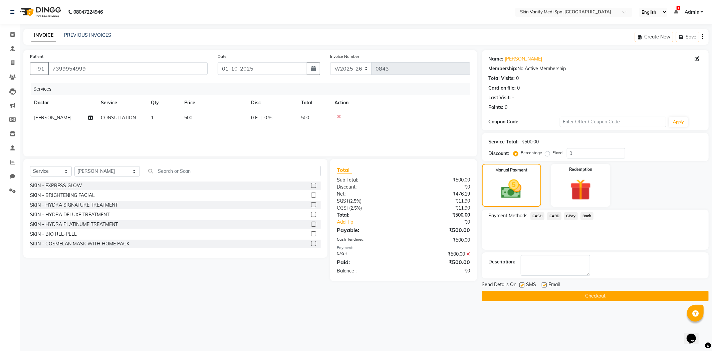
click at [502, 294] on button "Checkout" at bounding box center [595, 295] width 227 height 10
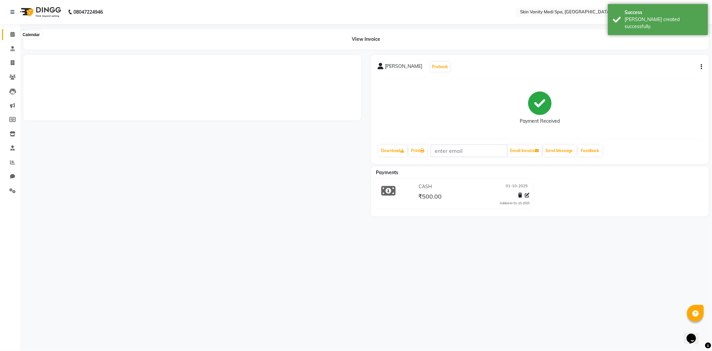
click at [8, 31] on span at bounding box center [13, 35] width 12 height 8
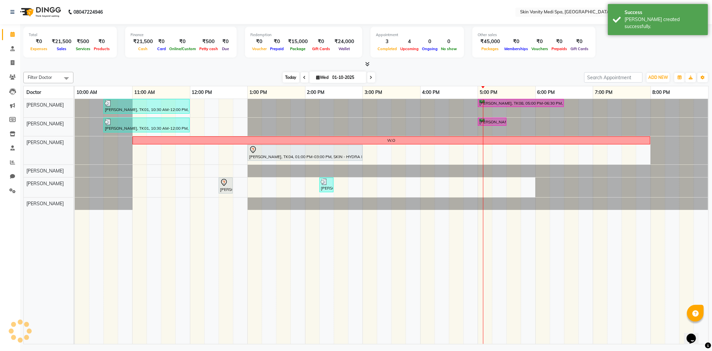
click at [283, 72] on span "Today" at bounding box center [291, 77] width 17 height 10
click at [288, 72] on span "Today" at bounding box center [291, 77] width 17 height 10
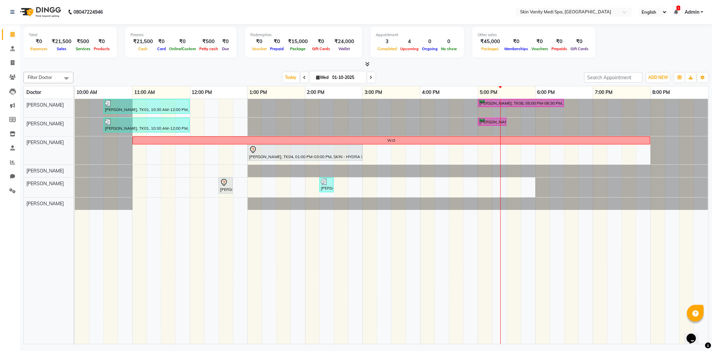
click at [370, 78] on icon at bounding box center [371, 77] width 3 height 4
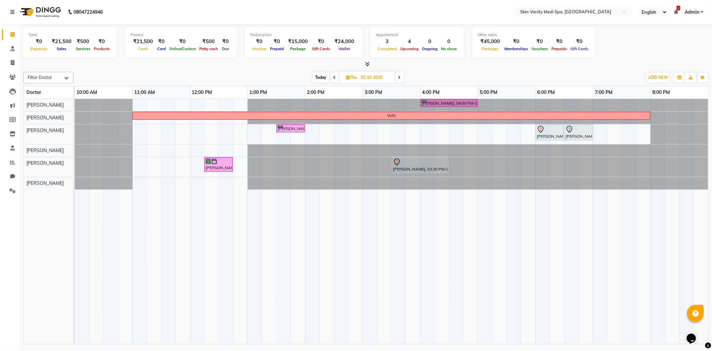
click at [331, 80] on span at bounding box center [335, 77] width 8 height 10
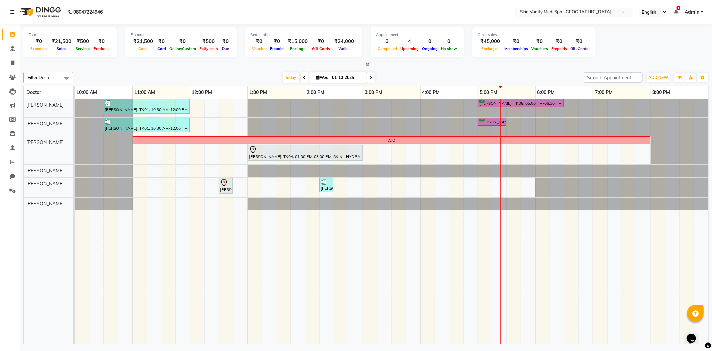
click at [53, 8] on img at bounding box center [40, 12] width 46 height 19
click at [370, 79] on span at bounding box center [371, 77] width 8 height 10
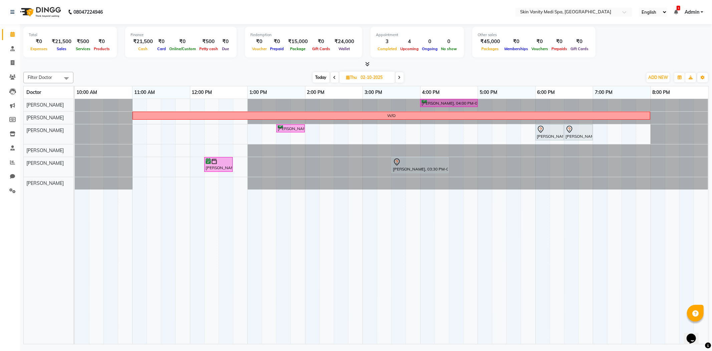
click at [335, 74] on span at bounding box center [335, 77] width 8 height 10
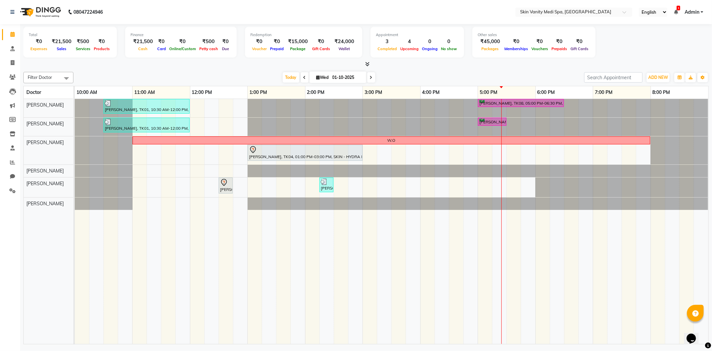
click at [370, 73] on span at bounding box center [371, 77] width 8 height 10
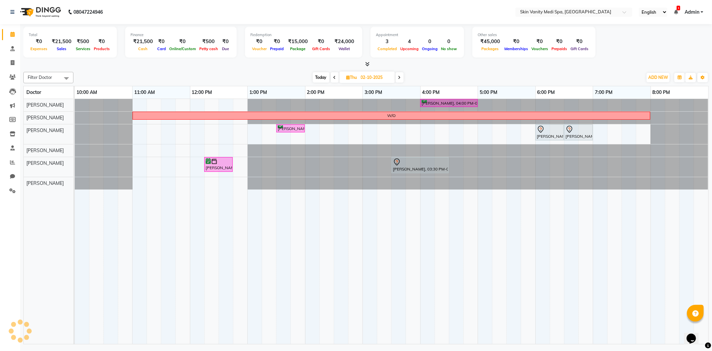
click at [314, 75] on span "Today" at bounding box center [321, 77] width 17 height 10
type input "01-10-2025"
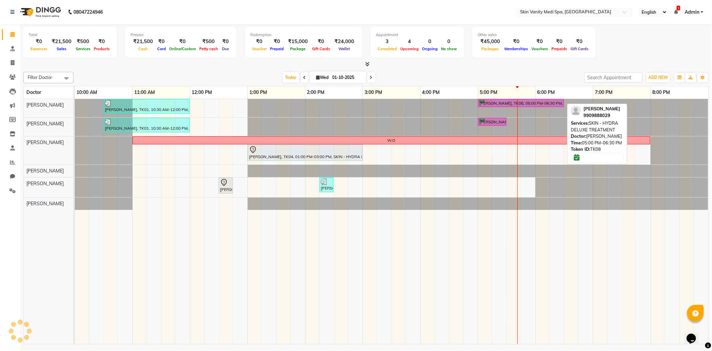
click at [535, 101] on div "[PERSON_NAME], TK08, 05:00 PM-06:30 PM, SKIN - HYDRA DELUXE TREATMENT" at bounding box center [521, 103] width 84 height 6
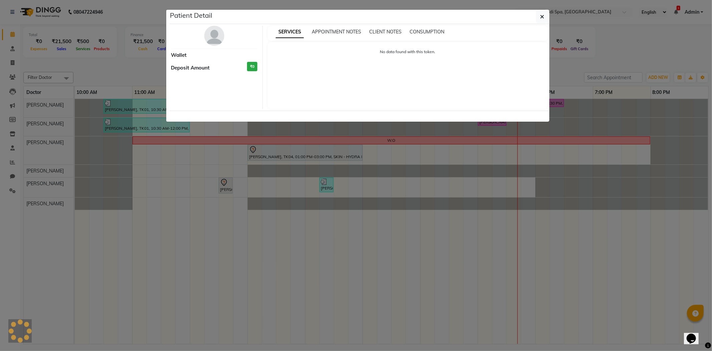
select select "6"
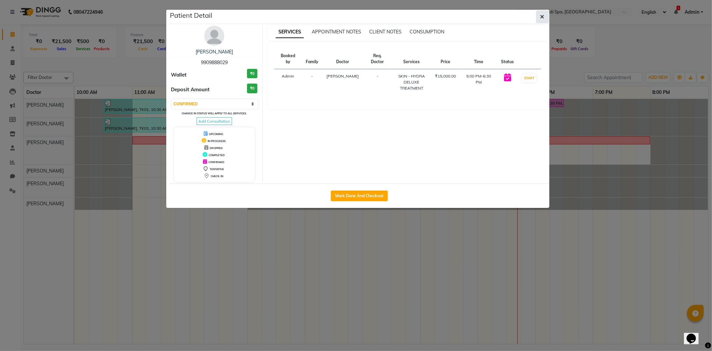
click at [543, 16] on icon "button" at bounding box center [542, 16] width 4 height 5
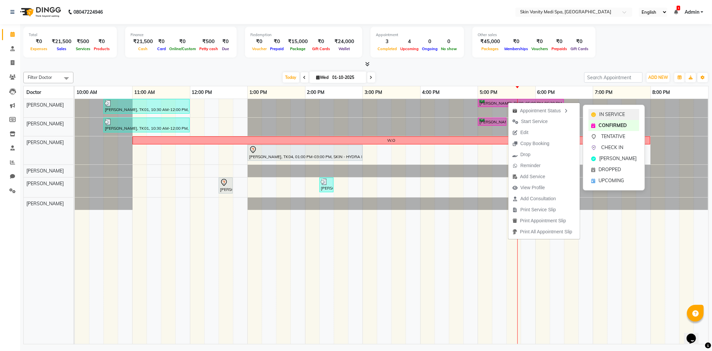
click at [608, 115] on span "IN SERVICE" at bounding box center [612, 114] width 26 height 7
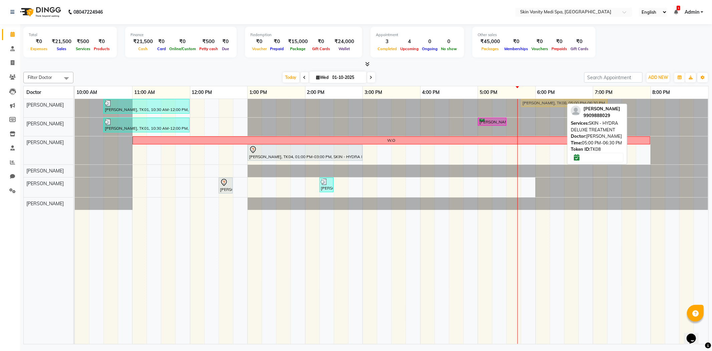
drag, startPoint x: 537, startPoint y: 99, endPoint x: 579, endPoint y: 105, distance: 42.6
click at [579, 105] on div "Filter Doctor Select All ASMA KHAN DR LIBA DIXIT EMAA MACWAN PRANSHU TRIVEDI RI…" at bounding box center [365, 206] width 685 height 275
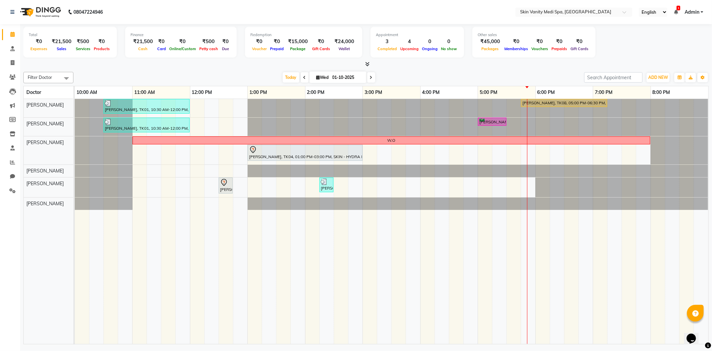
click at [367, 77] on span at bounding box center [371, 77] width 8 height 10
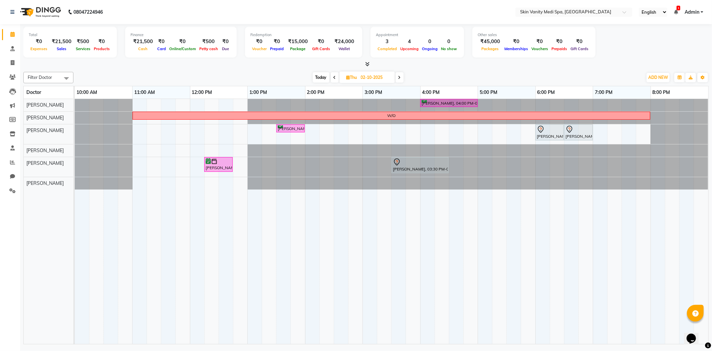
click at [398, 77] on icon at bounding box center [399, 77] width 3 height 4
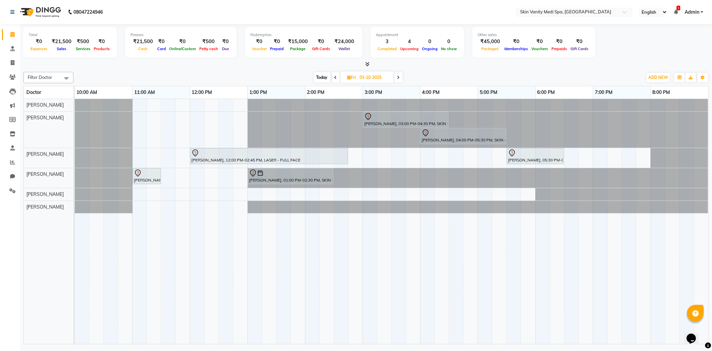
click at [317, 73] on span "Today" at bounding box center [322, 77] width 17 height 10
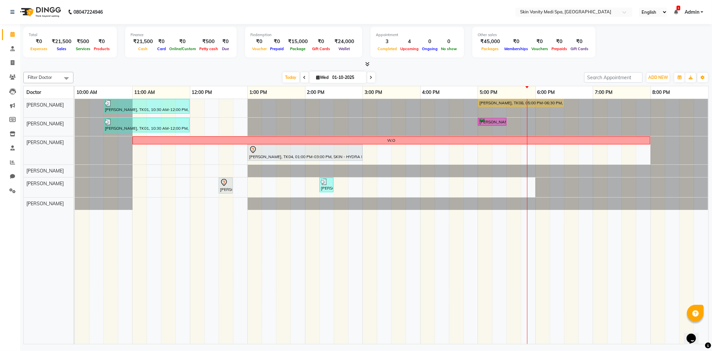
click at [370, 77] on icon at bounding box center [371, 77] width 3 height 4
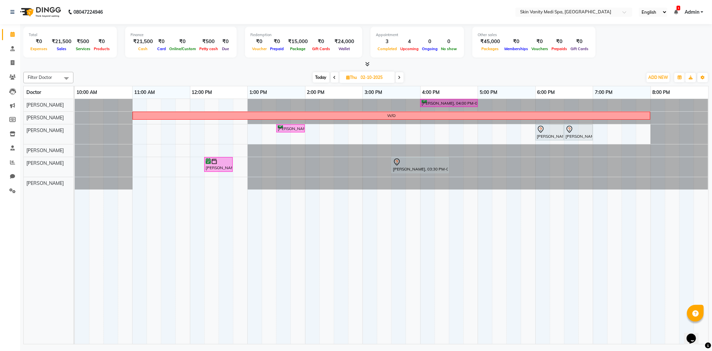
click at [399, 79] on span at bounding box center [400, 77] width 8 height 10
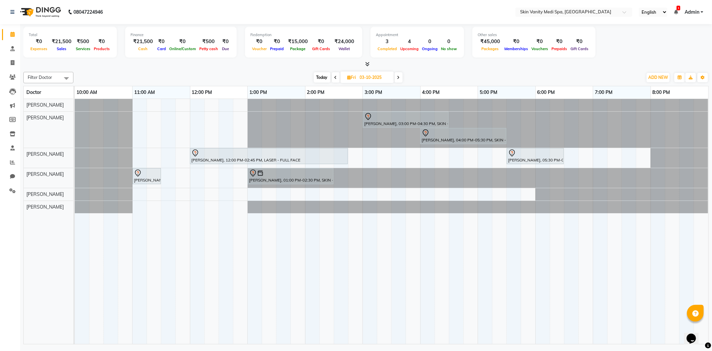
click at [317, 77] on span "Today" at bounding box center [322, 77] width 17 height 10
type input "01-10-2025"
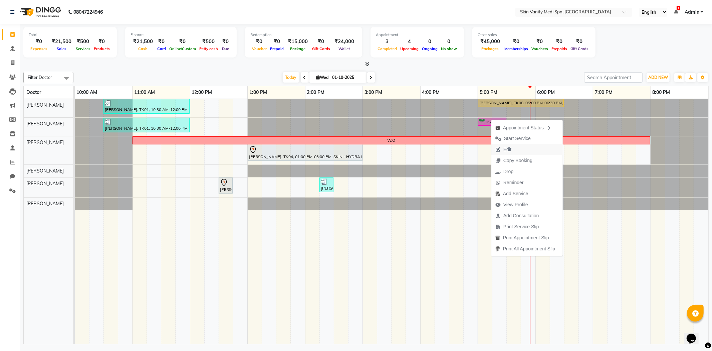
click at [502, 150] on span "Edit" at bounding box center [503, 149] width 24 height 11
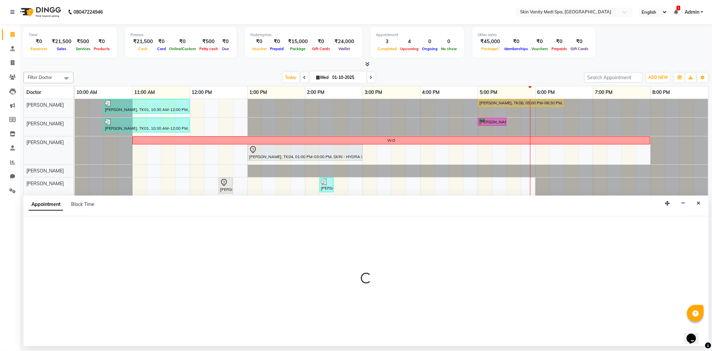
select select "confirm booking"
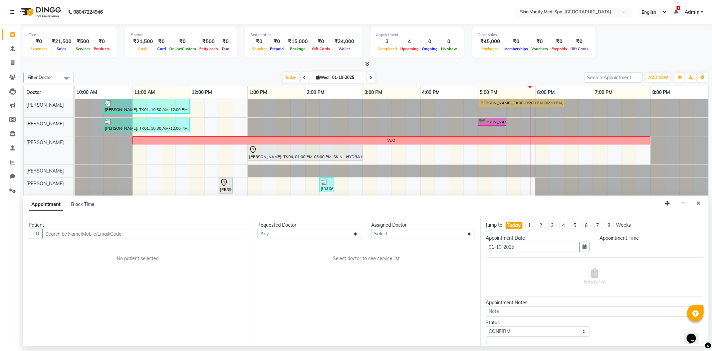
select select "70347"
select select "1020"
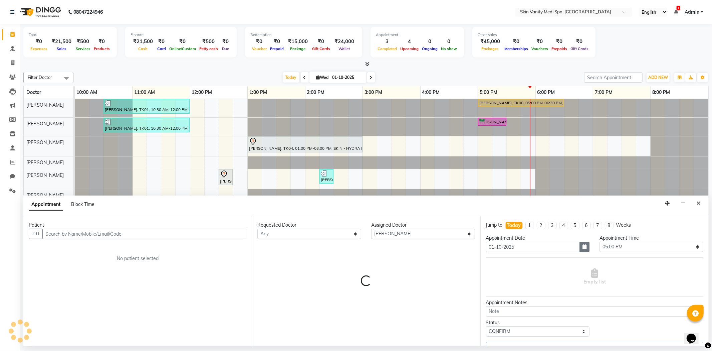
select select "3954"
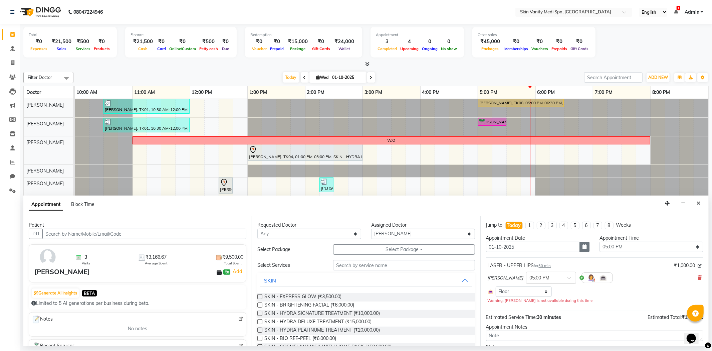
click at [584, 250] on button "button" at bounding box center [585, 246] width 10 height 10
click at [529, 283] on div "2" at bounding box center [525, 281] width 11 height 11
type input "02-10-2025"
select select "1020"
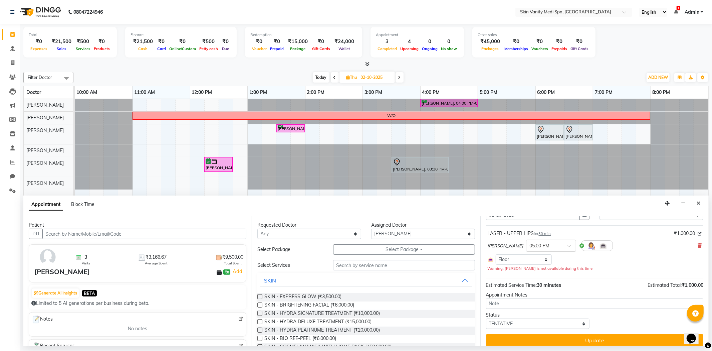
scroll to position [38, 0]
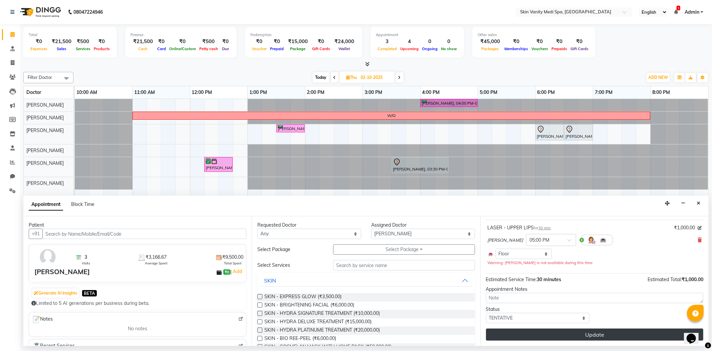
click at [568, 332] on button "Update" at bounding box center [594, 334] width 217 height 12
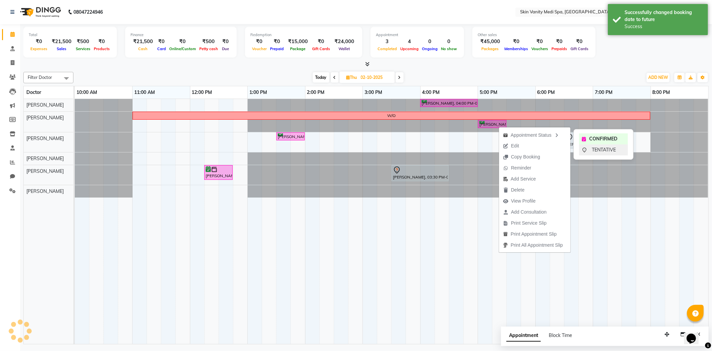
click at [586, 151] on icon at bounding box center [584, 149] width 5 height 5
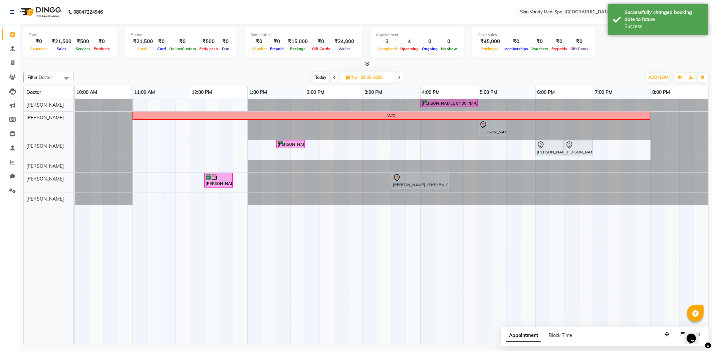
click at [317, 74] on span "Today" at bounding box center [321, 77] width 17 height 10
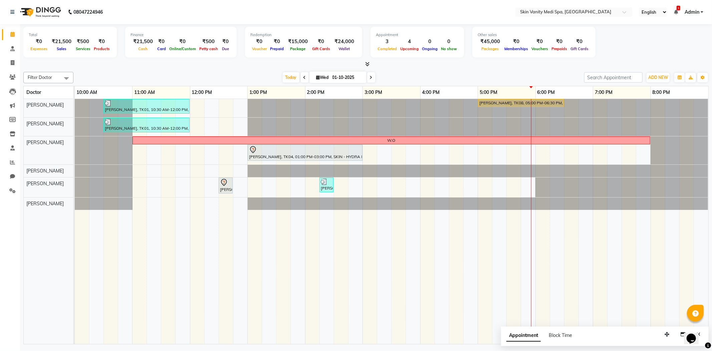
click at [373, 77] on span at bounding box center [371, 77] width 8 height 10
type input "02-10-2025"
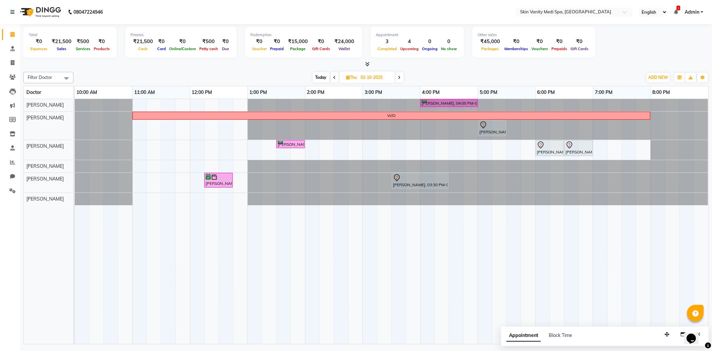
click at [137, 146] on div "SALMA MAMON, 04:00 PM-05:00 PM, SKIN - HYDRA SIGNATURE TREATMENT W/O URVASHI RA…" at bounding box center [392, 221] width 634 height 245
select select "70348"
select select "tentative"
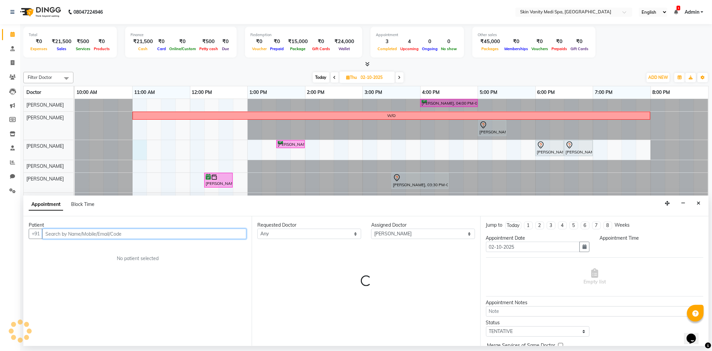
select select "660"
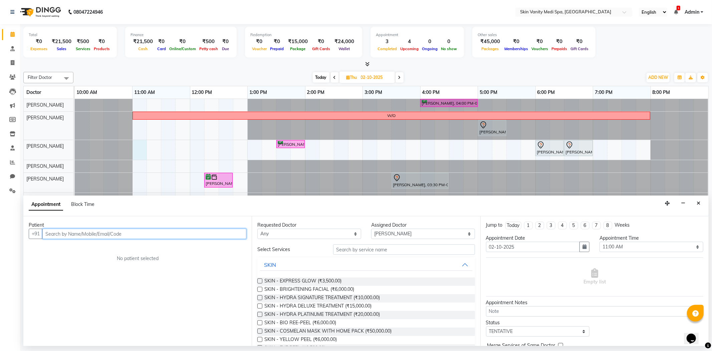
click at [94, 237] on input "text" at bounding box center [144, 233] width 204 height 10
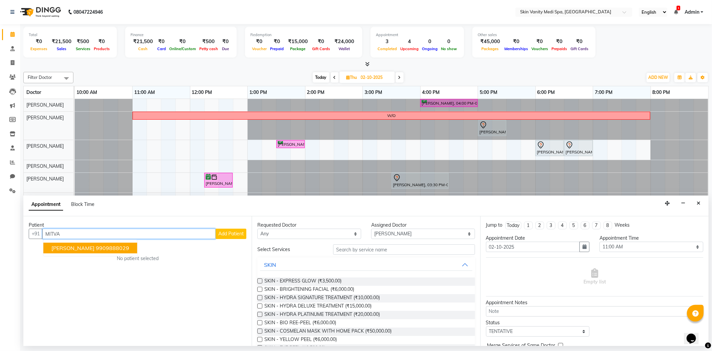
click at [76, 251] on button "mitva desai 9909888029" at bounding box center [90, 247] width 94 height 11
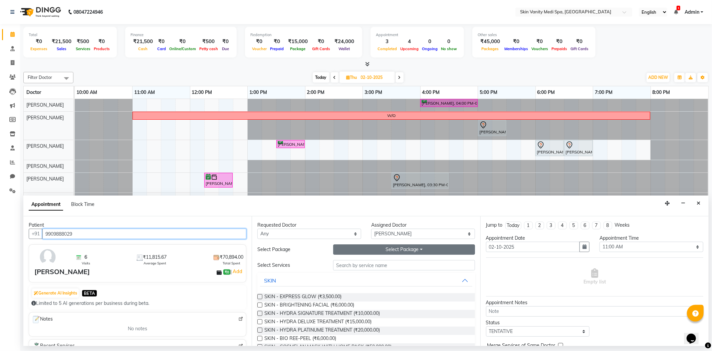
type input "9909888029"
click at [357, 248] on button "Select Package Toggle Dropdown" at bounding box center [404, 249] width 142 height 10
click at [356, 262] on li "LASER - FULL BODY (6 SESSIONS)" at bounding box center [402, 263] width 136 height 10
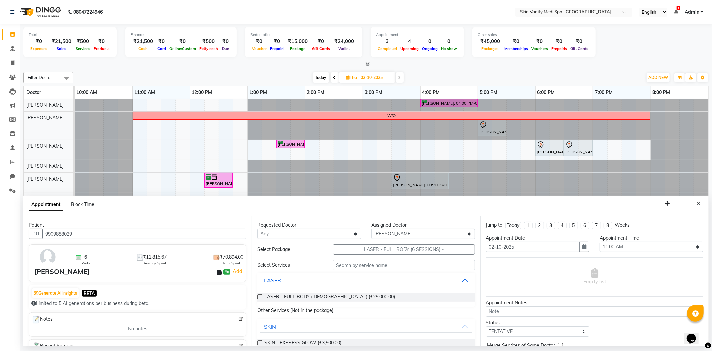
click at [259, 294] on label at bounding box center [259, 296] width 5 height 5
click at [259, 295] on input "checkbox" at bounding box center [259, 297] width 4 height 4
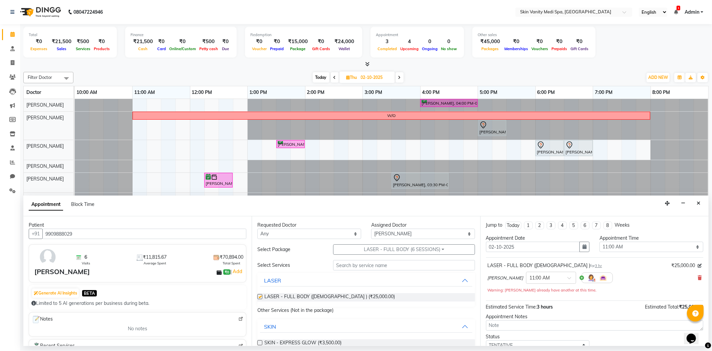
checkbox input "false"
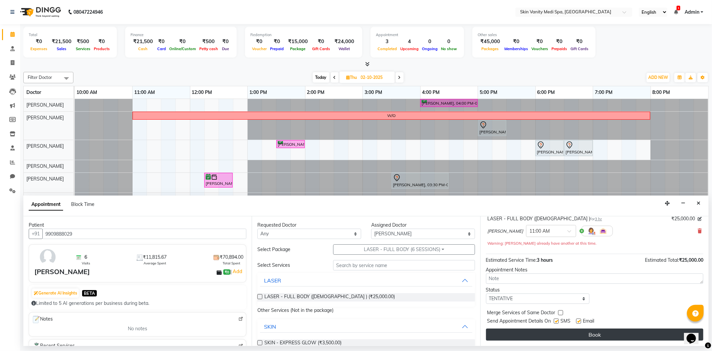
scroll to position [47, 0]
click at [522, 329] on button "Book" at bounding box center [594, 334] width 217 height 12
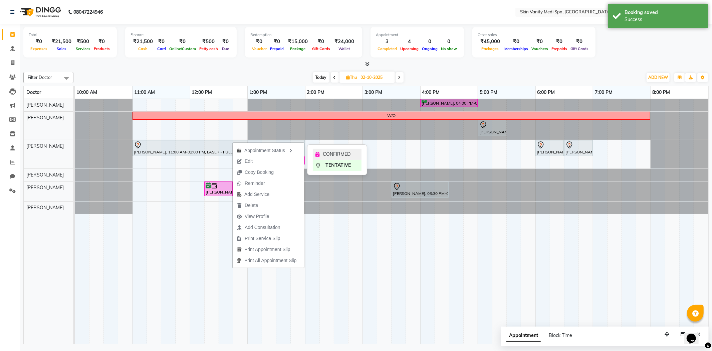
click at [347, 153] on span "CONFIRMED" at bounding box center [337, 154] width 28 height 7
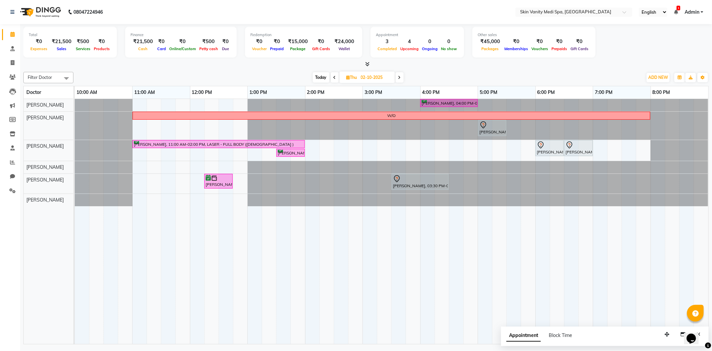
click at [322, 79] on span "Today" at bounding box center [321, 77] width 17 height 10
type input "01-10-2025"
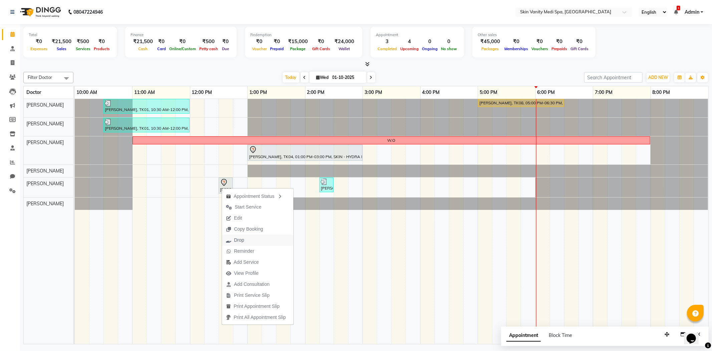
click at [251, 239] on button "Drop" at bounding box center [257, 239] width 71 height 11
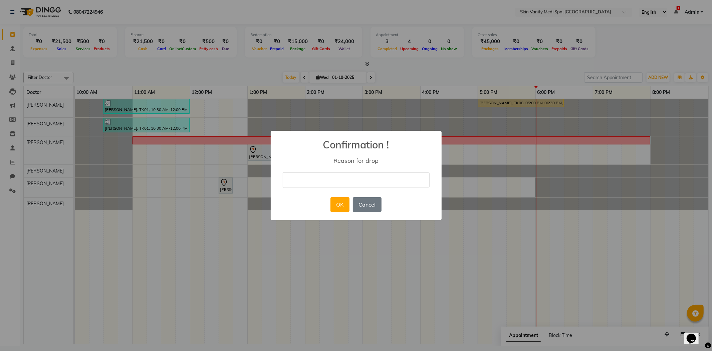
click at [298, 179] on input "text" at bounding box center [356, 180] width 147 height 16
type input "MJ"
click at [337, 204] on button "OK" at bounding box center [339, 204] width 19 height 15
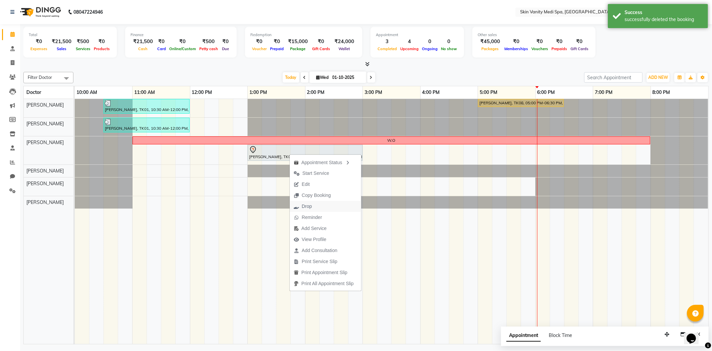
click at [315, 205] on span "Drop" at bounding box center [303, 206] width 26 height 11
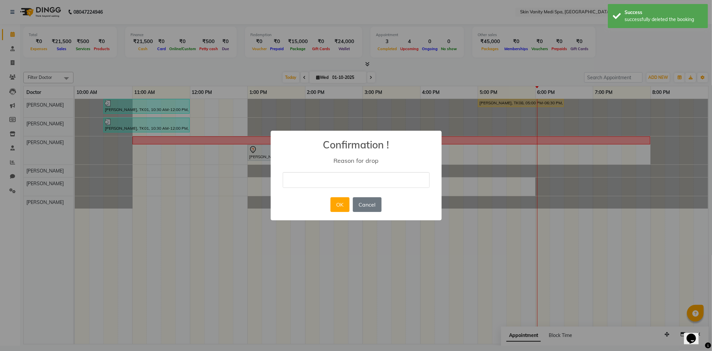
click at [295, 176] on input "text" at bounding box center [356, 180] width 147 height 16
type input "MJ"
click at [338, 207] on button "OK" at bounding box center [339, 204] width 19 height 15
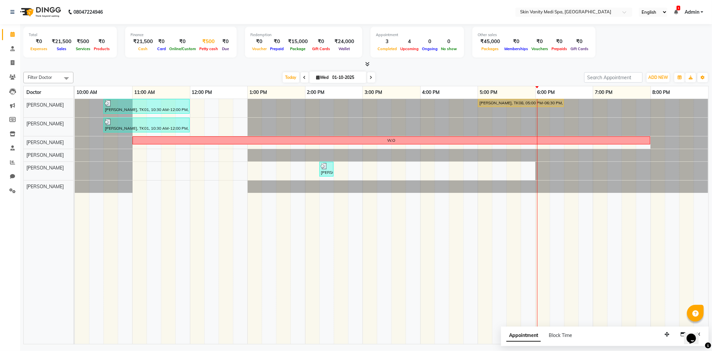
click at [198, 44] on div "₹500" at bounding box center [209, 42] width 22 height 8
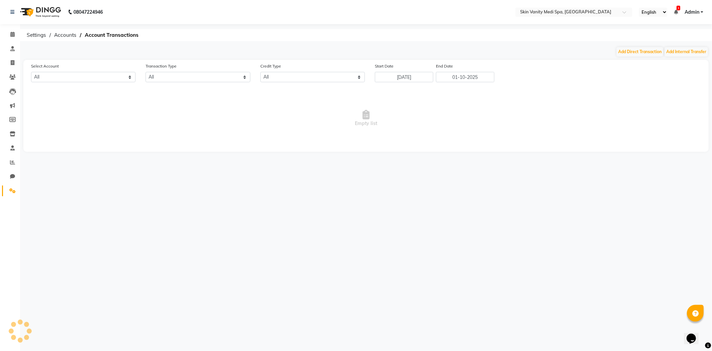
select select "6976"
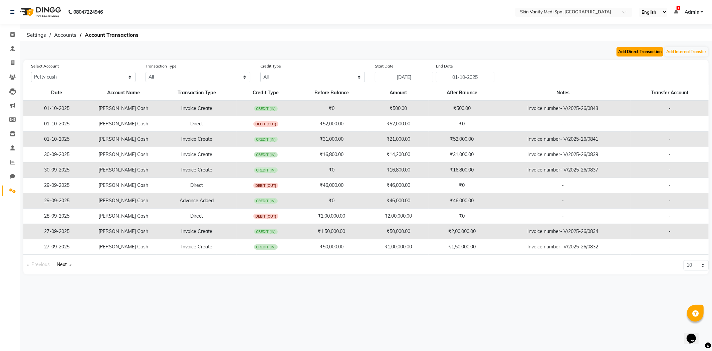
click at [636, 53] on button "Add Direct Transaction" at bounding box center [640, 51] width 47 height 9
select select "direct"
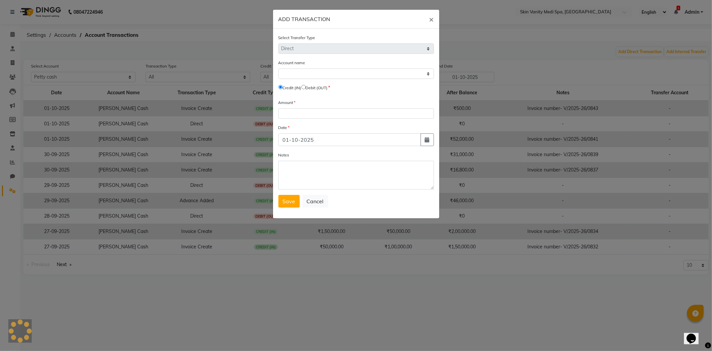
select select "6976"
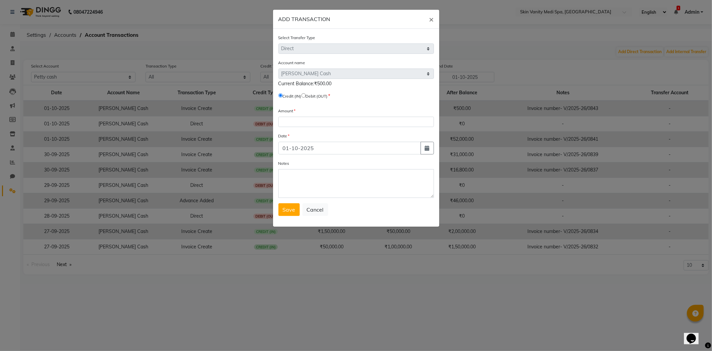
click at [306, 94] on input "radio" at bounding box center [303, 95] width 4 height 4
radio input "true"
click at [299, 122] on input "number" at bounding box center [356, 122] width 156 height 10
type input "500"
click at [289, 206] on button "Save" at bounding box center [288, 209] width 21 height 13
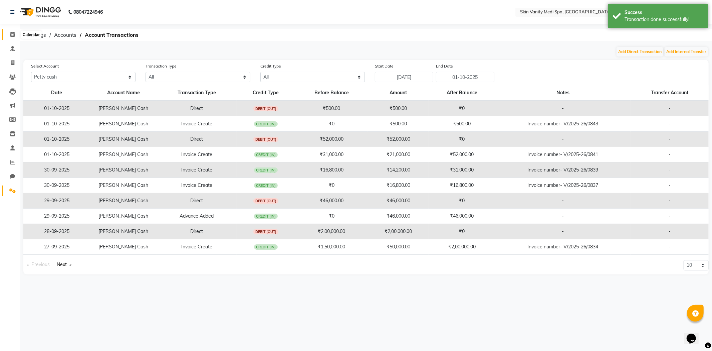
click at [9, 31] on span at bounding box center [13, 35] width 12 height 8
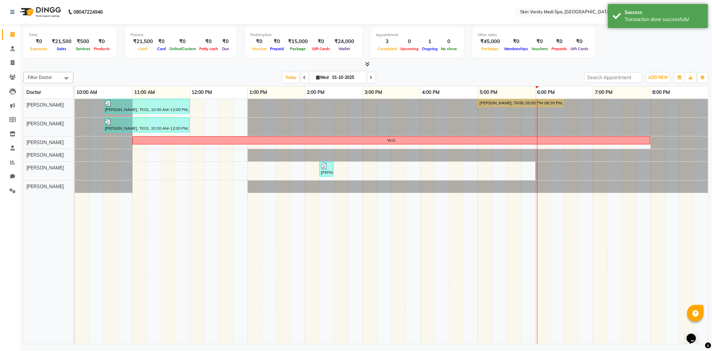
click at [371, 75] on span at bounding box center [371, 77] width 8 height 10
type input "02-10-2025"
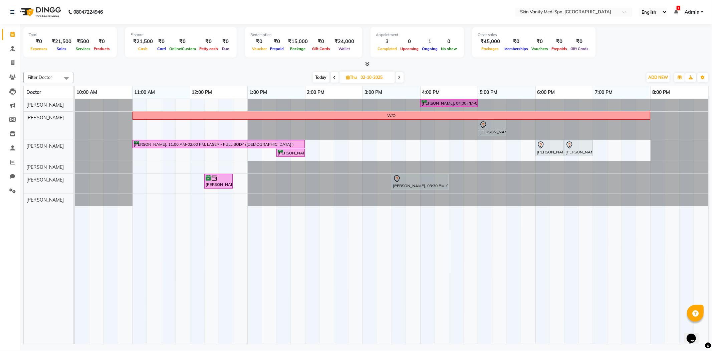
click at [262, 77] on div "Today Thu 02-10-2025" at bounding box center [358, 77] width 563 height 10
click at [371, 78] on input "02-10-2025" at bounding box center [375, 77] width 33 height 10
select select "10"
select select "2025"
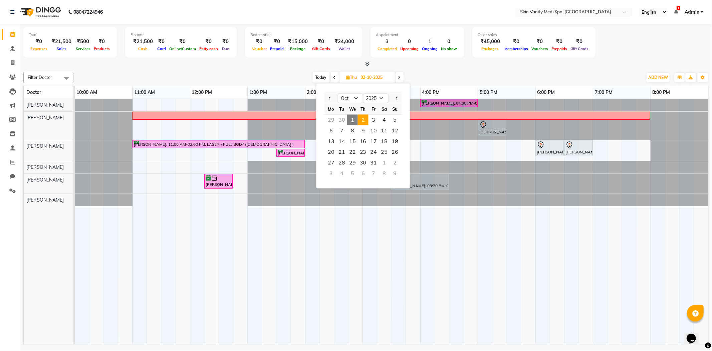
click at [315, 76] on span "Today" at bounding box center [321, 77] width 17 height 10
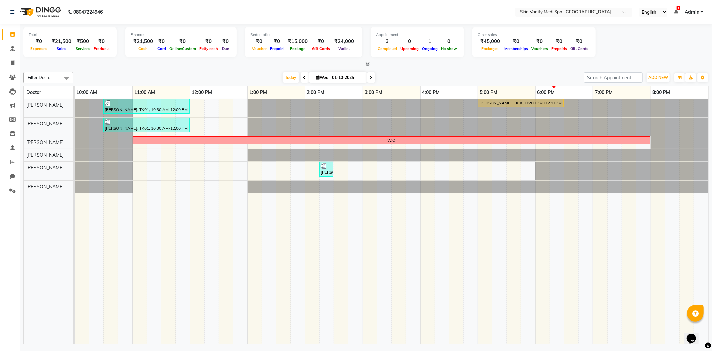
click at [370, 78] on icon at bounding box center [371, 77] width 3 height 4
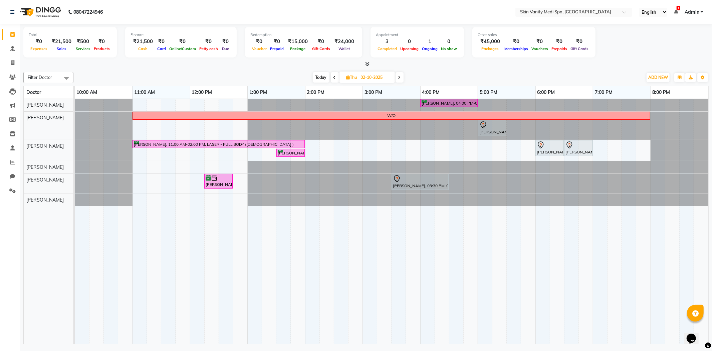
click at [315, 77] on span "Today" at bounding box center [321, 77] width 17 height 10
type input "01-10-2025"
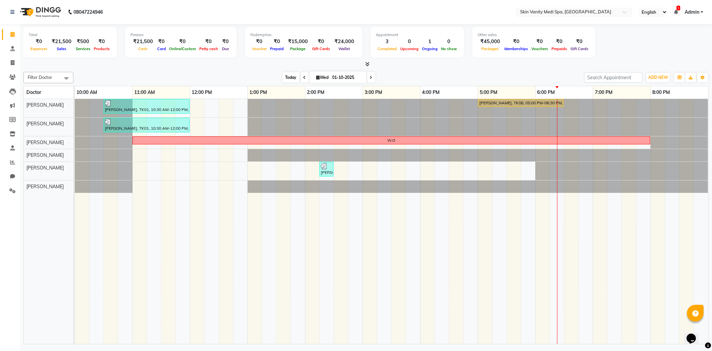
click at [286, 74] on span "Today" at bounding box center [291, 77] width 17 height 10
click at [12, 77] on icon at bounding box center [12, 76] width 6 height 5
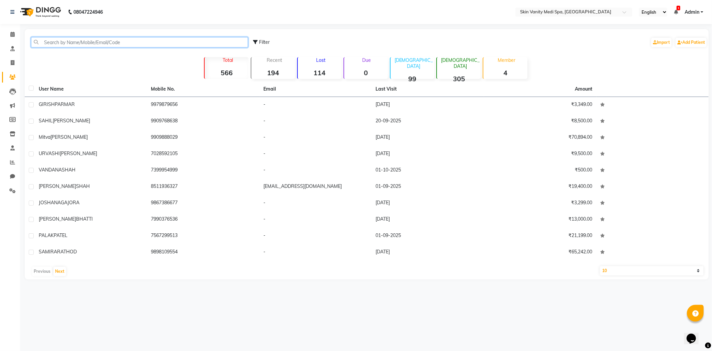
click at [57, 45] on input "text" at bounding box center [139, 42] width 217 height 10
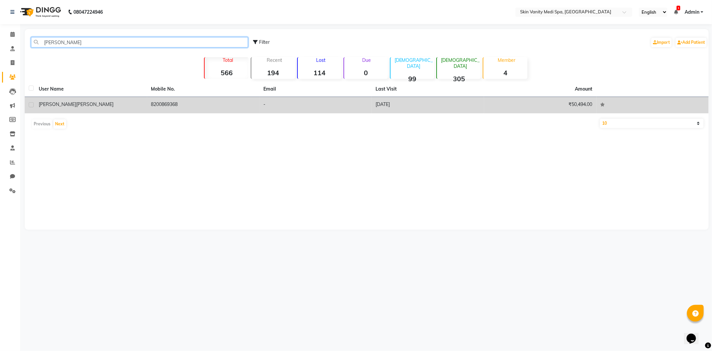
type input "KOMAL"
click at [125, 106] on div "KOMAL RAMRAKHYANI" at bounding box center [91, 104] width 104 height 7
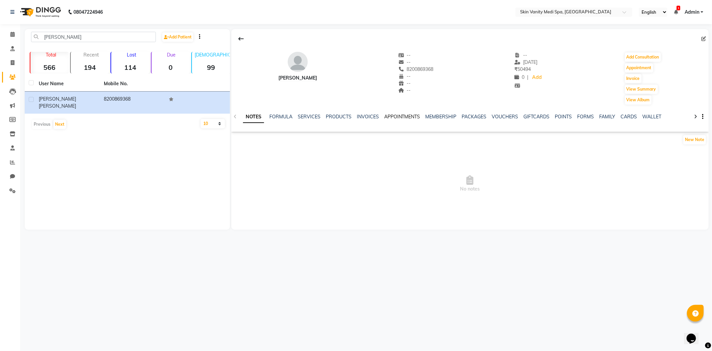
click at [402, 115] on link "APPOINTMENTS" at bounding box center [402, 117] width 36 height 6
click at [14, 33] on span at bounding box center [13, 35] width 12 height 8
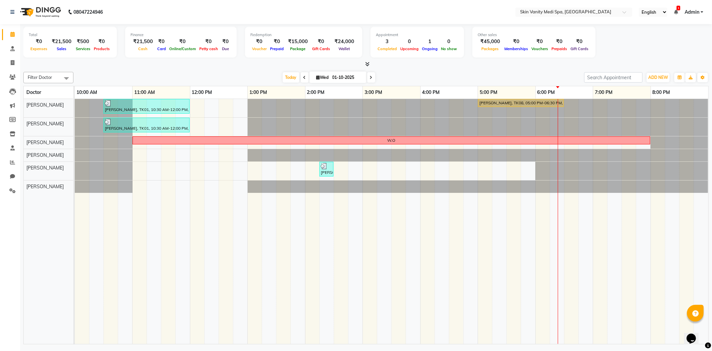
click at [373, 72] on div "Today Wed 01-10-2025" at bounding box center [329, 77] width 94 height 10
click at [370, 76] on icon at bounding box center [371, 77] width 3 height 4
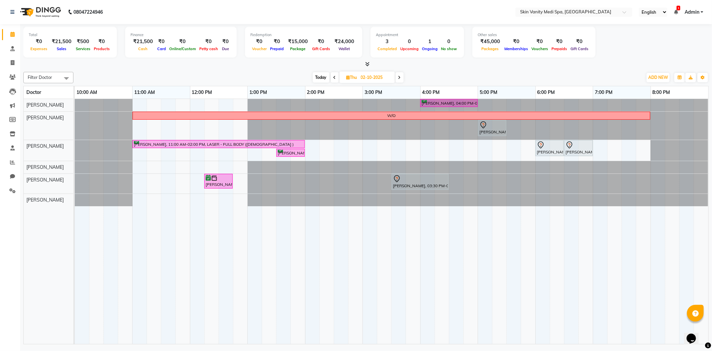
click at [322, 77] on span "Today" at bounding box center [321, 77] width 17 height 10
type input "01-10-2025"
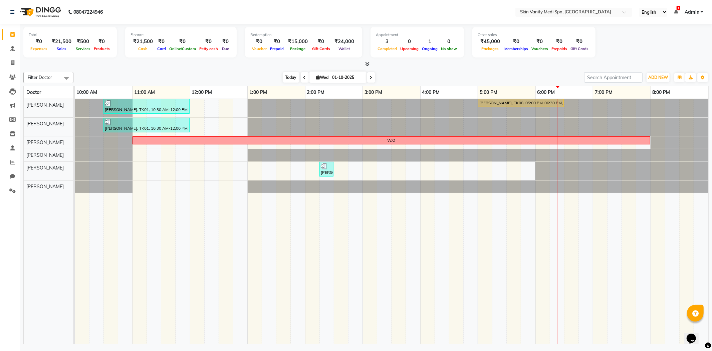
click at [292, 76] on span "Today" at bounding box center [291, 77] width 17 height 10
click at [289, 77] on span "Today" at bounding box center [291, 77] width 17 height 10
click at [342, 75] on input "01-10-2025" at bounding box center [346, 77] width 33 height 10
select select "10"
select select "2025"
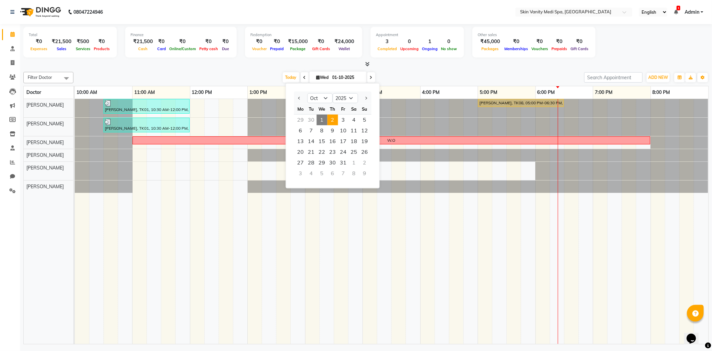
click at [332, 116] on span "2" at bounding box center [332, 120] width 11 height 11
type input "02-10-2025"
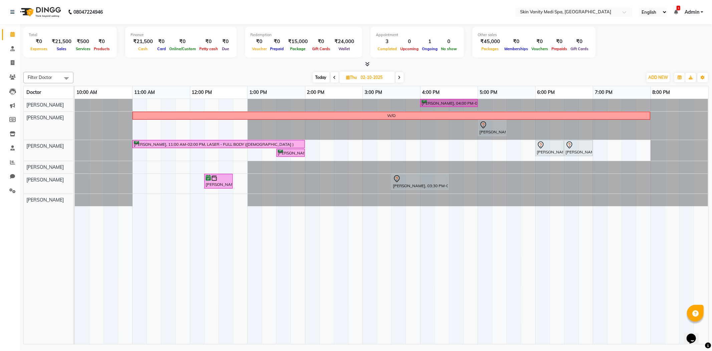
click at [75, 102] on div at bounding box center [75, 105] width 0 height 12
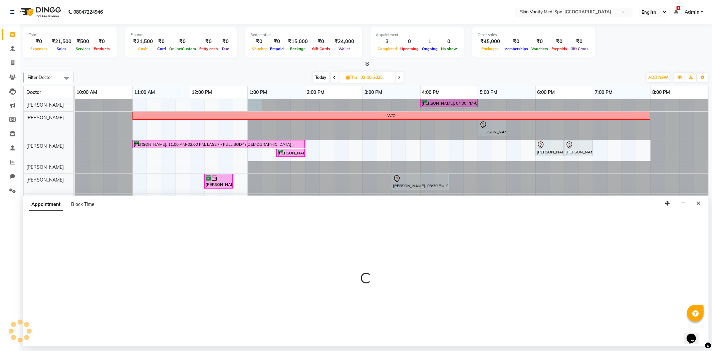
select select "70346"
select select "780"
select select "tentative"
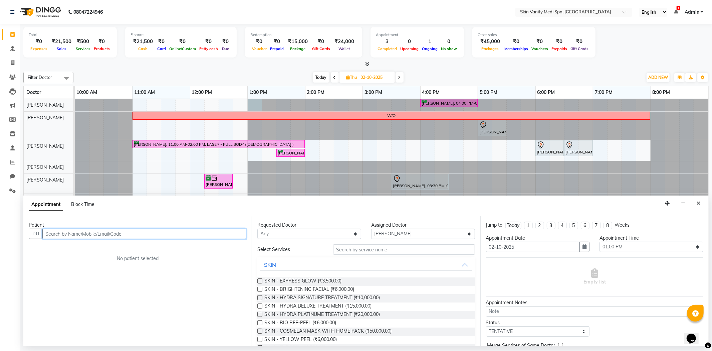
click at [93, 235] on input "text" at bounding box center [144, 233] width 204 height 10
click at [129, 245] on ngb-highlight "8200869368" at bounding box center [112, 247] width 33 height 7
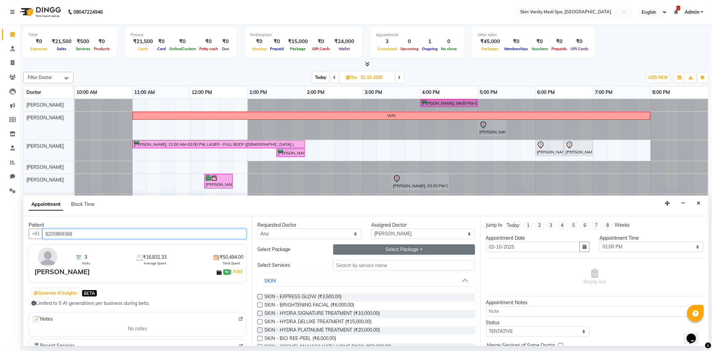
type input "8200869368"
click at [380, 250] on button "Select Package Toggle Dropdown" at bounding box center [404, 249] width 142 height 10
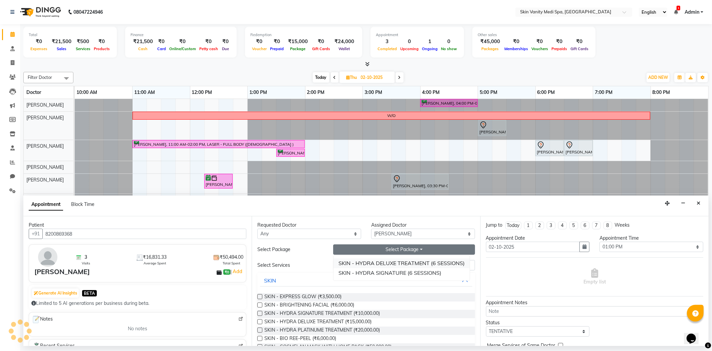
click at [380, 265] on li "SKIN - HYDRA DELUXE TREATMENT (6 SESSIONS)" at bounding box center [402, 263] width 136 height 10
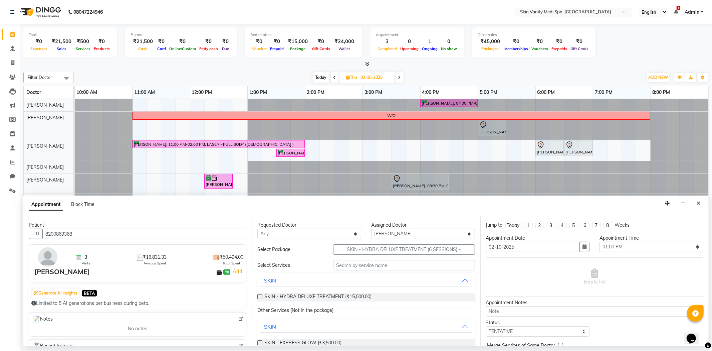
click at [262, 296] on label at bounding box center [259, 296] width 5 height 5
click at [262, 296] on input "checkbox" at bounding box center [259, 297] width 4 height 4
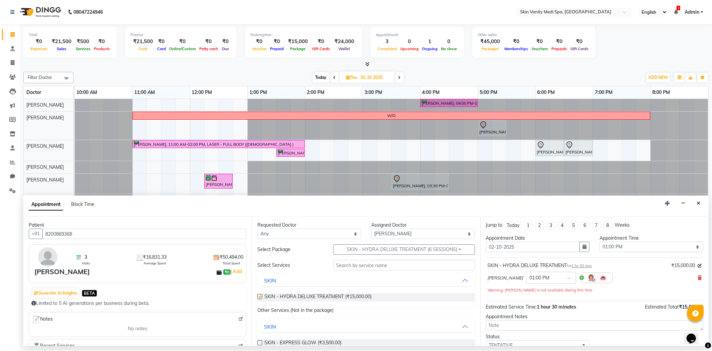
checkbox input "false"
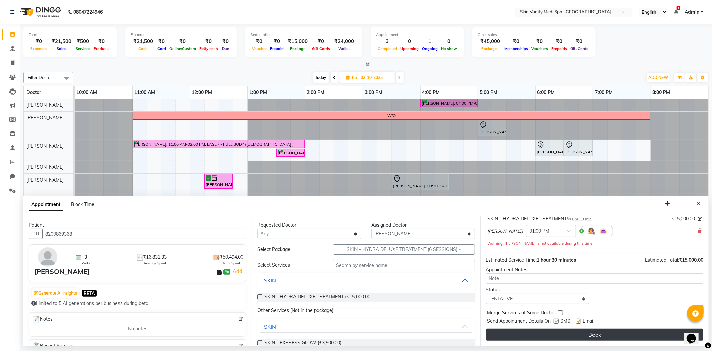
click at [576, 333] on button "Book" at bounding box center [594, 334] width 217 height 12
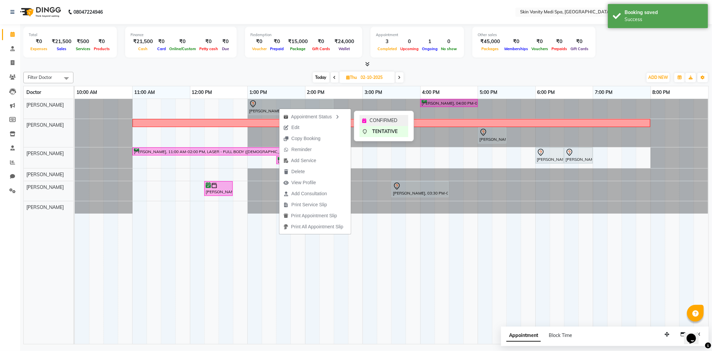
click at [373, 118] on span "CONFIRMED" at bounding box center [384, 120] width 28 height 7
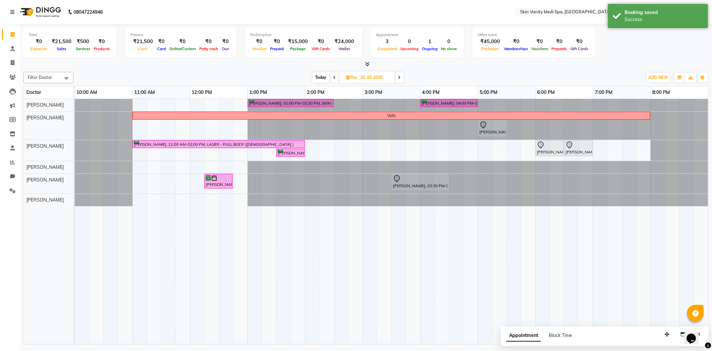
click at [324, 79] on span "Today" at bounding box center [321, 77] width 17 height 10
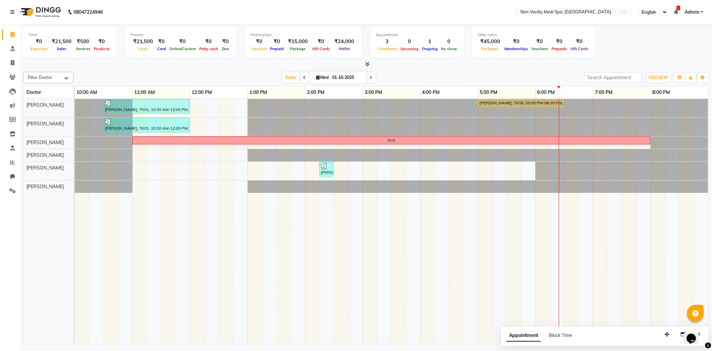
click at [370, 76] on icon at bounding box center [371, 77] width 3 height 4
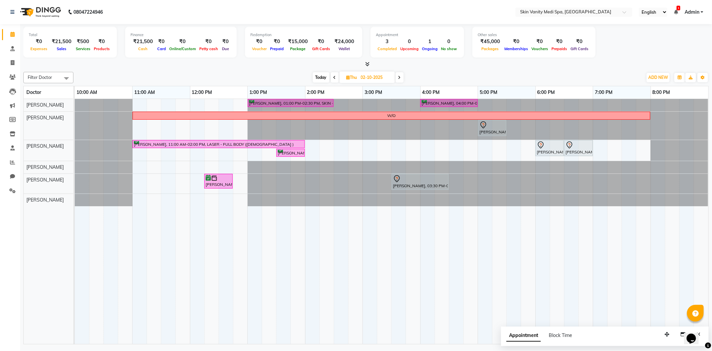
click at [336, 77] on span at bounding box center [335, 77] width 8 height 10
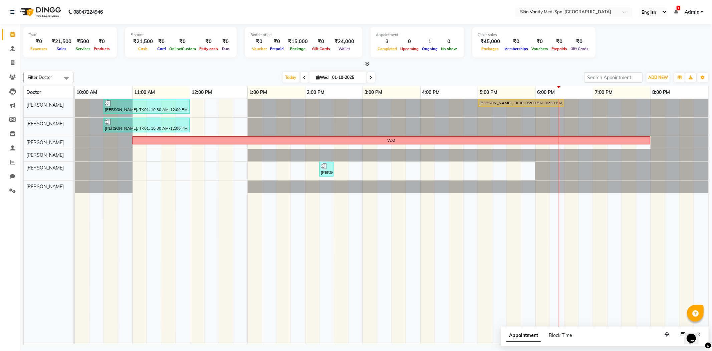
click at [370, 75] on icon at bounding box center [371, 77] width 3 height 4
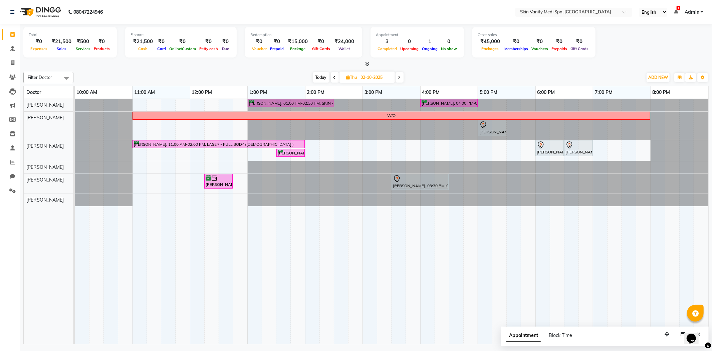
click at [400, 76] on icon at bounding box center [399, 77] width 3 height 4
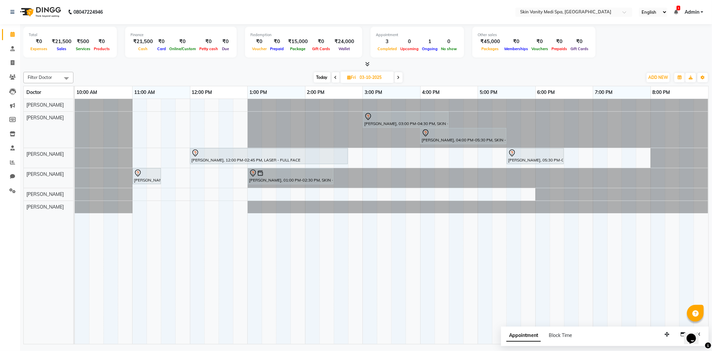
click at [319, 77] on span "Today" at bounding box center [322, 77] width 17 height 10
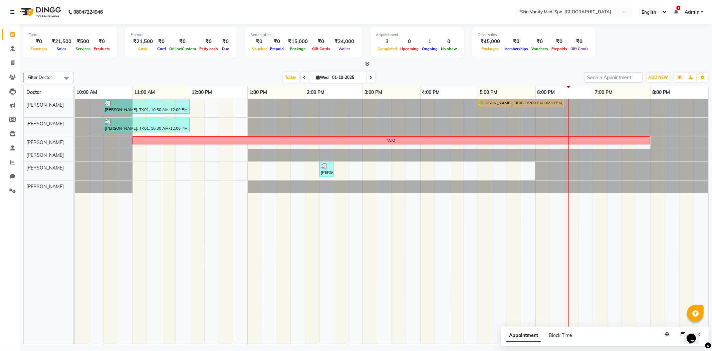
click at [370, 76] on icon at bounding box center [371, 77] width 3 height 4
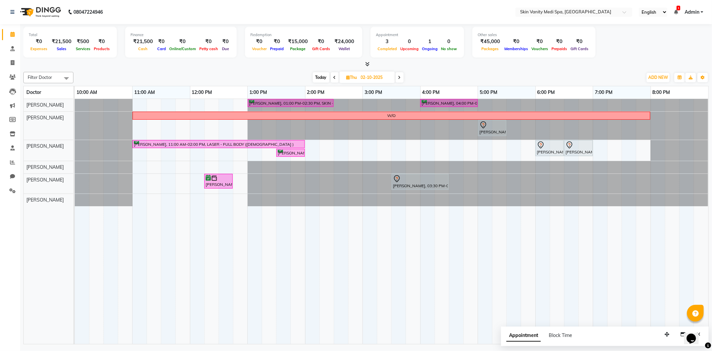
click at [396, 78] on span at bounding box center [400, 77] width 8 height 10
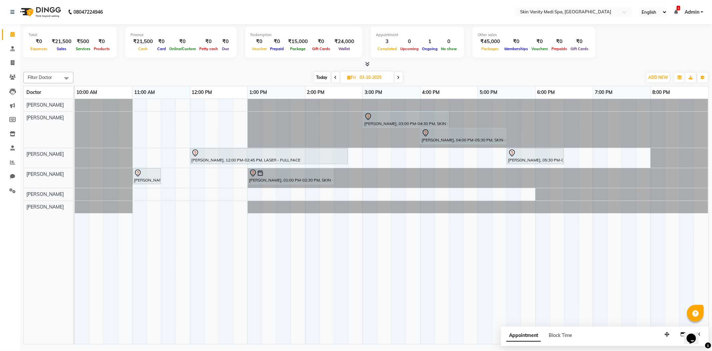
click at [404, 75] on div "Today Fri 03-10-2025" at bounding box center [358, 77] width 563 height 10
click at [396, 75] on span at bounding box center [399, 77] width 8 height 10
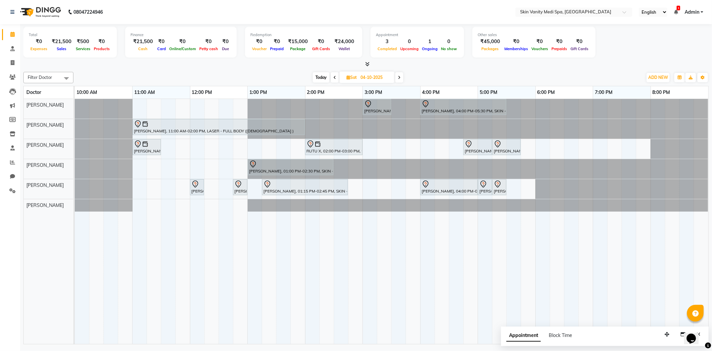
click at [396, 75] on span at bounding box center [399, 77] width 8 height 10
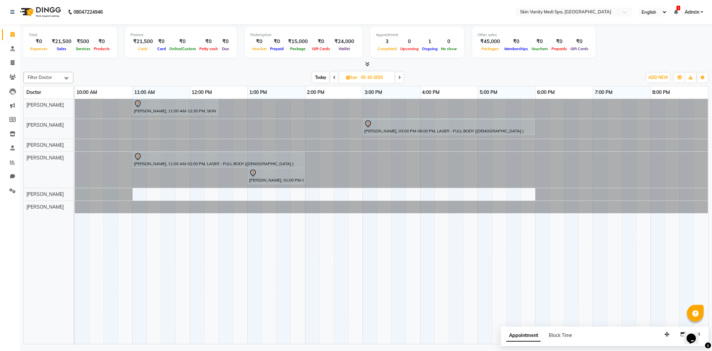
click at [333, 81] on span at bounding box center [334, 77] width 8 height 10
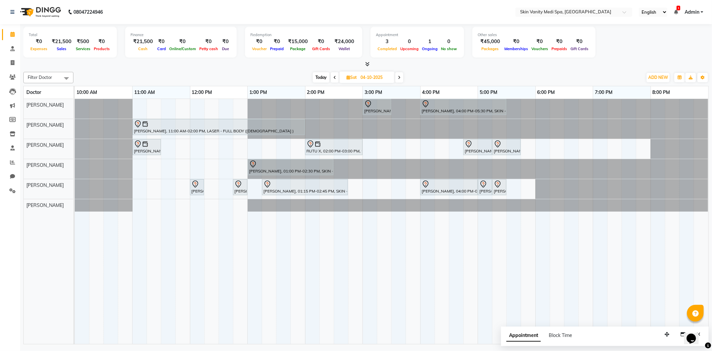
click at [336, 75] on span at bounding box center [335, 77] width 8 height 10
type input "03-10-2025"
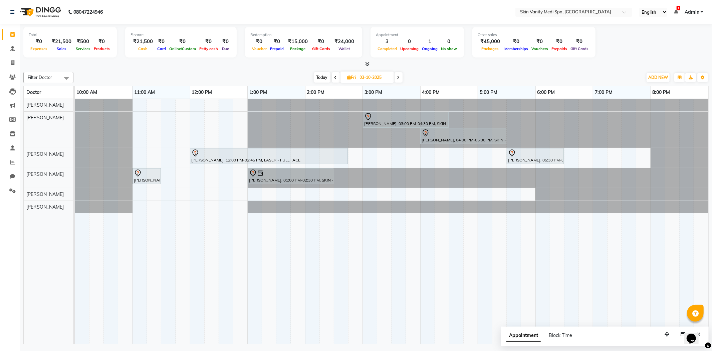
click at [365, 82] on div "Filter Doctor Select All ASMA KHAN DR LIBA DIXIT EMAA MACWAN PRANSHU TRIVEDI RI…" at bounding box center [365, 77] width 685 height 11
click at [365, 77] on input "03-10-2025" at bounding box center [374, 77] width 33 height 10
select select "10"
select select "2025"
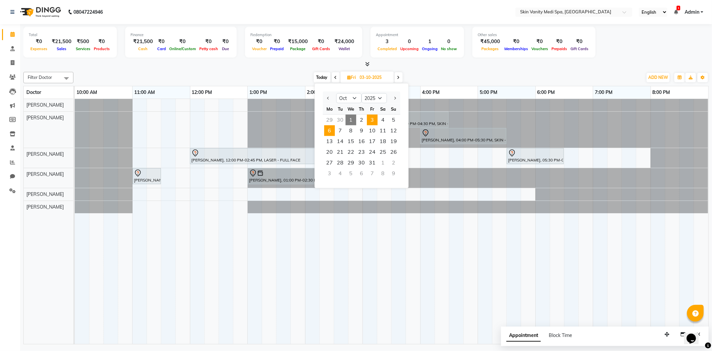
click at [334, 129] on span "6" at bounding box center [329, 130] width 11 height 11
type input "06-10-2025"
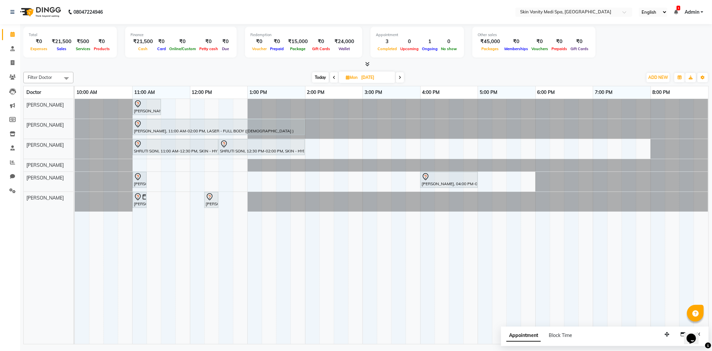
click at [358, 77] on span "Mon" at bounding box center [351, 77] width 15 height 5
select select "10"
select select "2025"
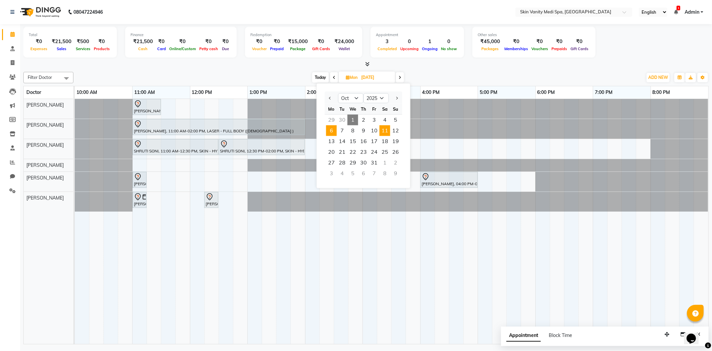
click at [387, 129] on span "11" at bounding box center [385, 130] width 11 height 11
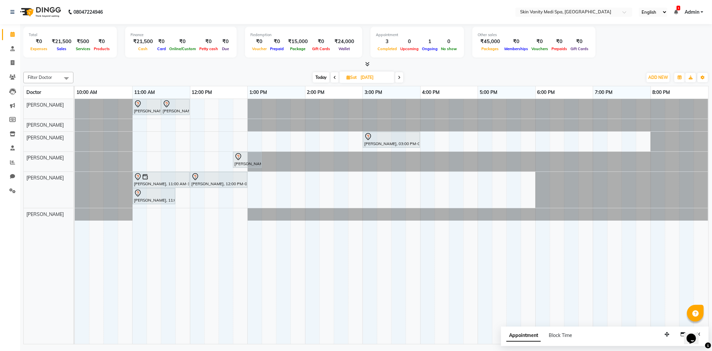
click at [401, 79] on span at bounding box center [399, 77] width 8 height 10
type input "12-10-2025"
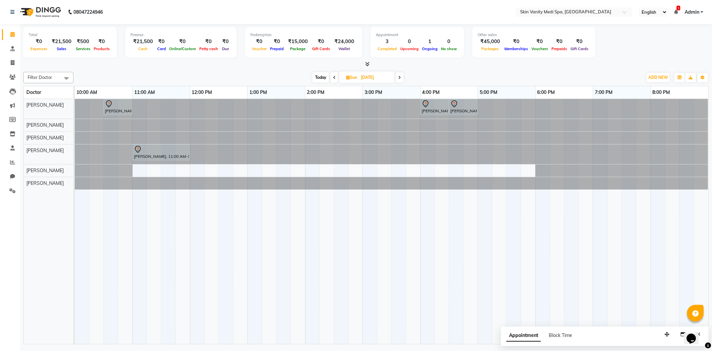
click at [361, 78] on input "12-10-2025" at bounding box center [375, 77] width 33 height 10
select select "10"
select select "2025"
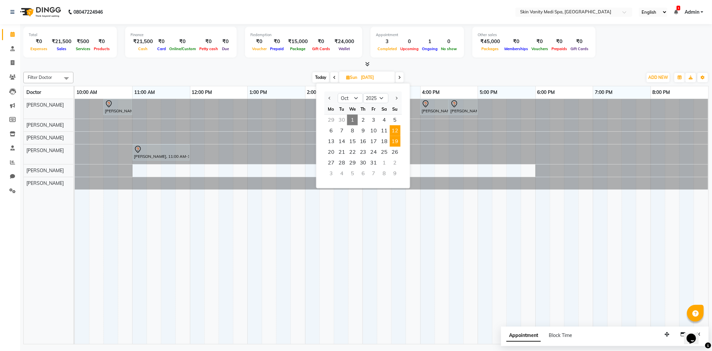
click at [390, 140] on span "19" at bounding box center [395, 141] width 11 height 11
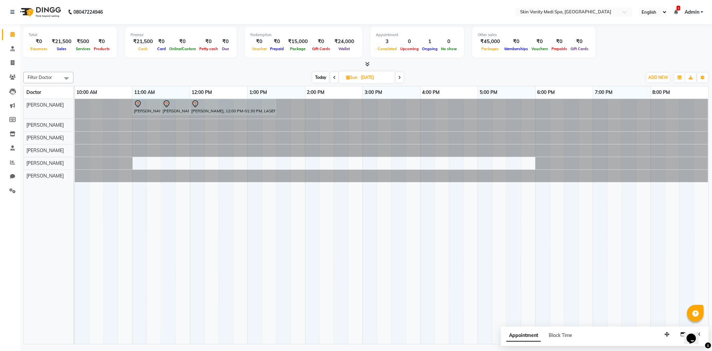
click at [315, 79] on span "Today" at bounding box center [320, 77] width 17 height 10
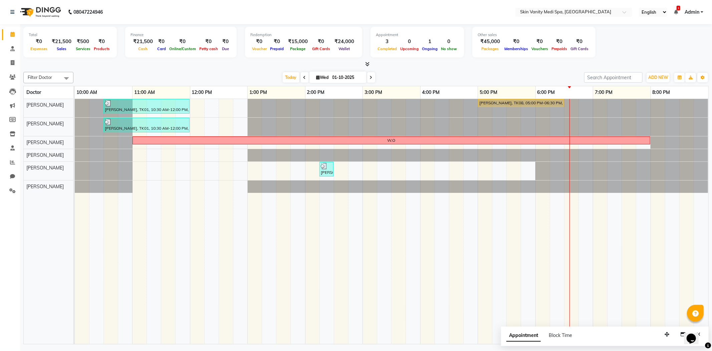
click at [370, 75] on icon at bounding box center [371, 77] width 3 height 4
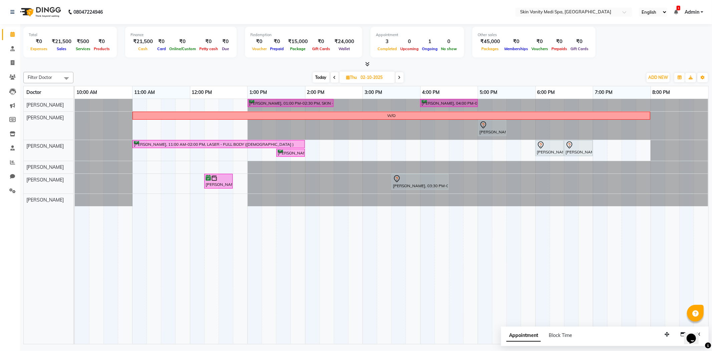
click at [402, 76] on span at bounding box center [400, 77] width 8 height 10
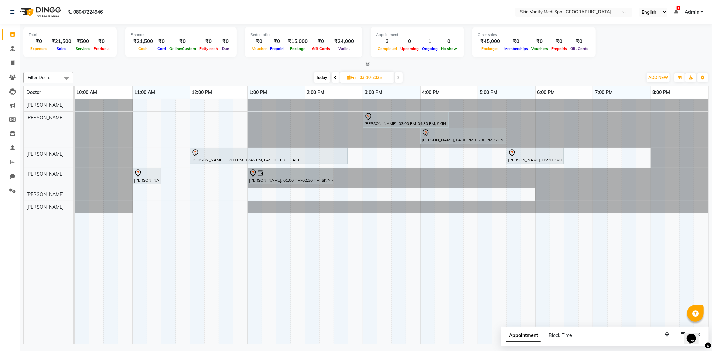
click at [333, 79] on span at bounding box center [336, 77] width 8 height 10
type input "02-10-2025"
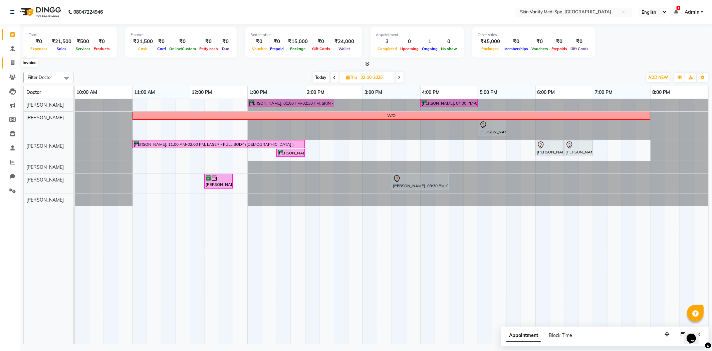
click at [13, 60] on icon at bounding box center [13, 62] width 4 height 5
select select "7826"
select select "service"
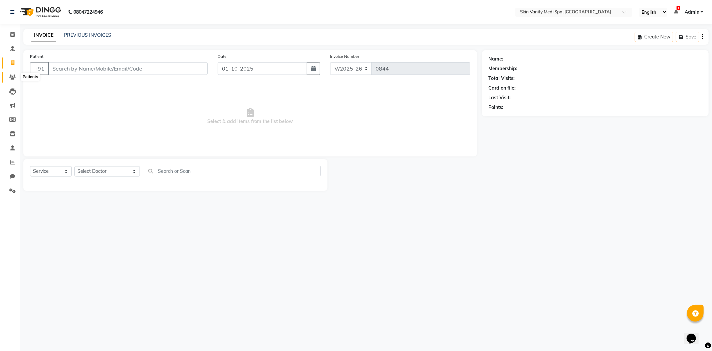
click at [9, 78] on icon at bounding box center [12, 76] width 6 height 5
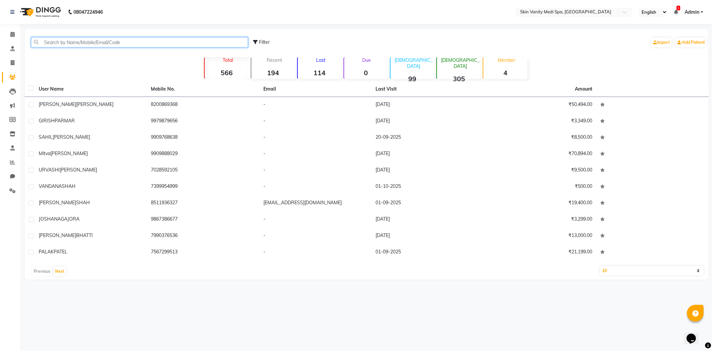
click at [82, 43] on input "text" at bounding box center [139, 42] width 217 height 10
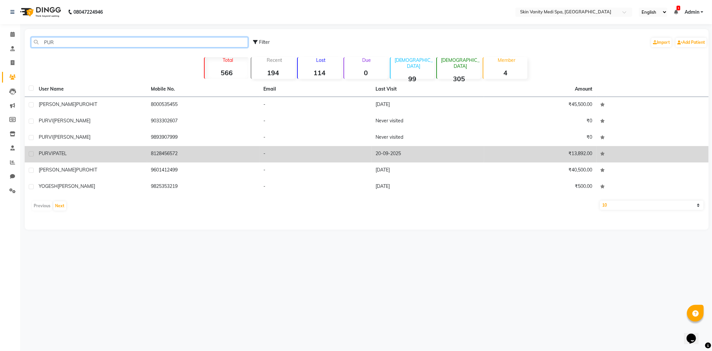
type input "PUR"
click at [67, 151] on span "PATEL" at bounding box center [60, 153] width 14 height 6
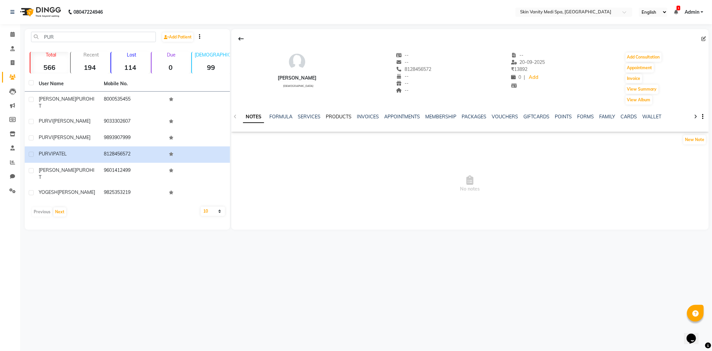
click at [327, 115] on link "PRODUCTS" at bounding box center [339, 117] width 26 height 6
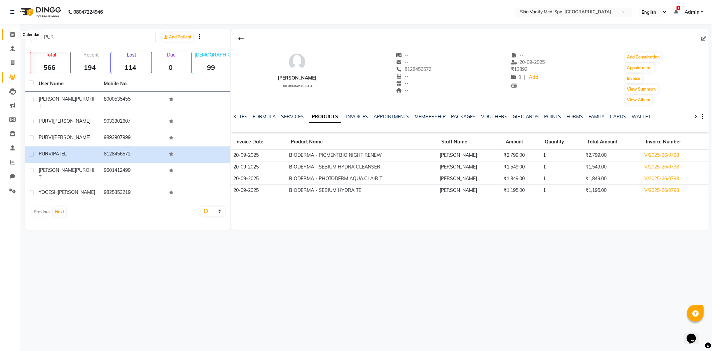
click at [11, 35] on icon at bounding box center [12, 34] width 4 height 5
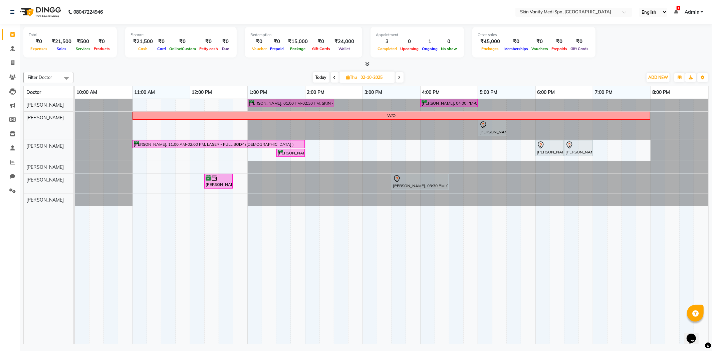
click at [319, 80] on span "Today" at bounding box center [321, 77] width 17 height 10
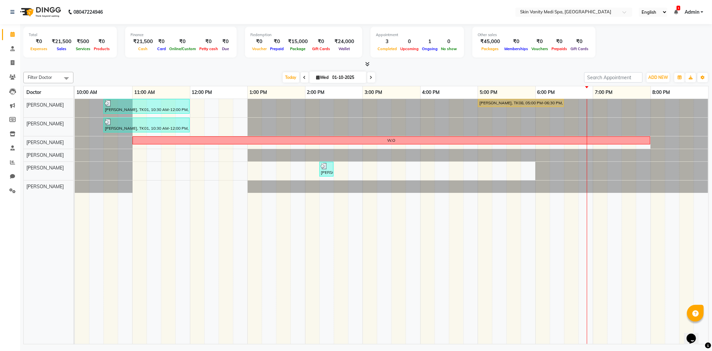
click at [368, 77] on span at bounding box center [371, 77] width 8 height 10
type input "02-10-2025"
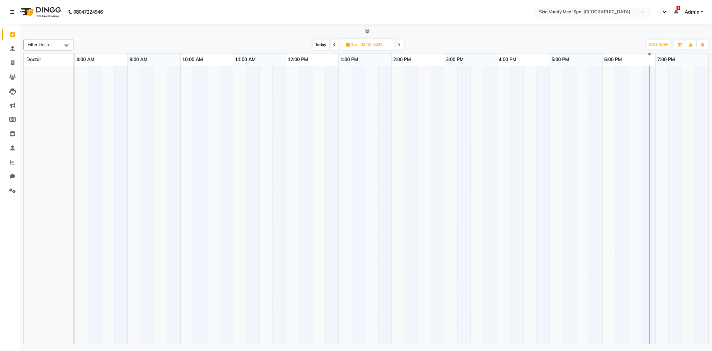
select select "en"
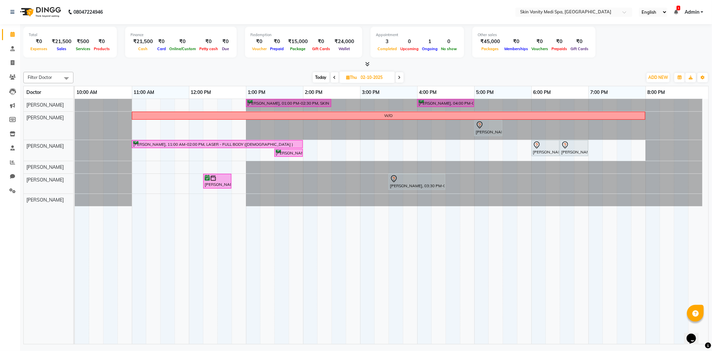
click at [316, 78] on span "Today" at bounding box center [321, 77] width 17 height 10
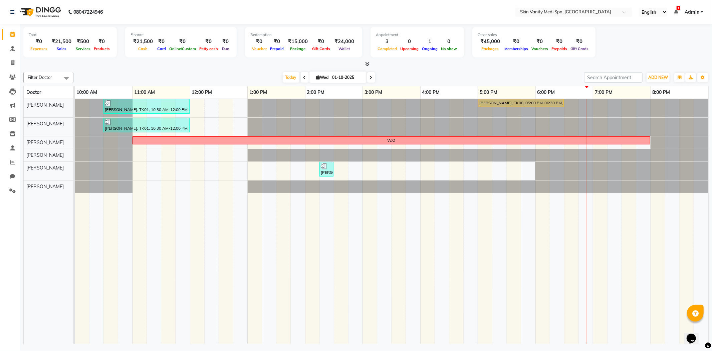
click at [370, 77] on icon at bounding box center [371, 77] width 3 height 4
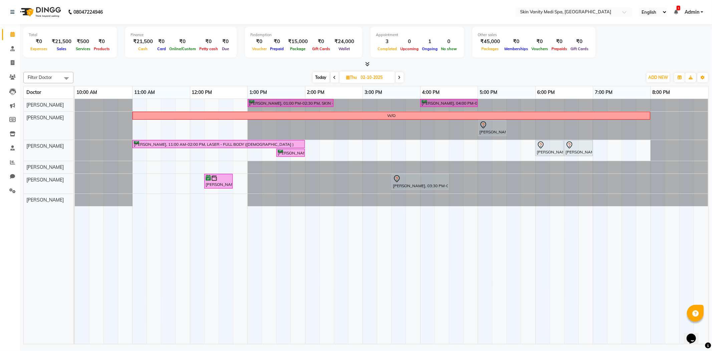
click at [324, 76] on span "Today" at bounding box center [321, 77] width 17 height 10
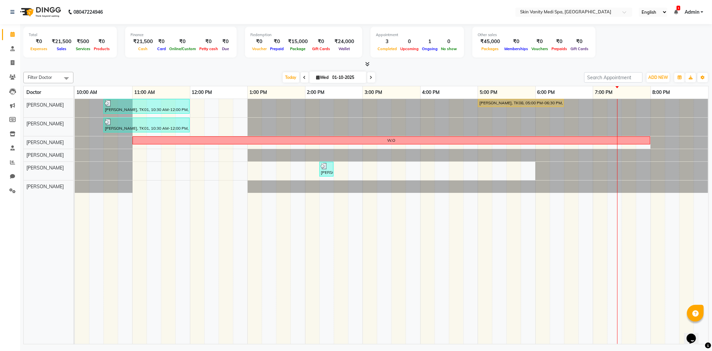
click at [370, 79] on span at bounding box center [371, 77] width 8 height 10
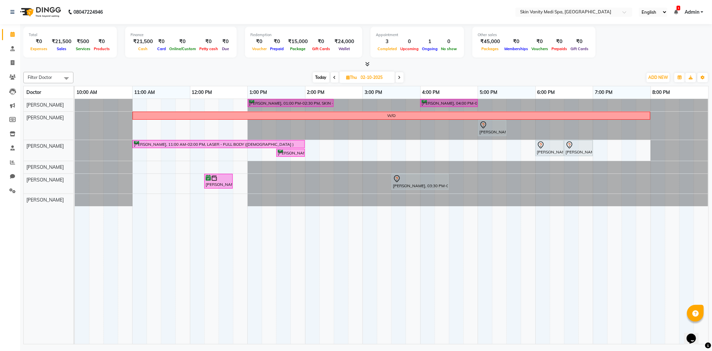
click at [321, 74] on span "Today" at bounding box center [321, 77] width 17 height 10
type input "01-10-2025"
